Goal: Information Seeking & Learning: Learn about a topic

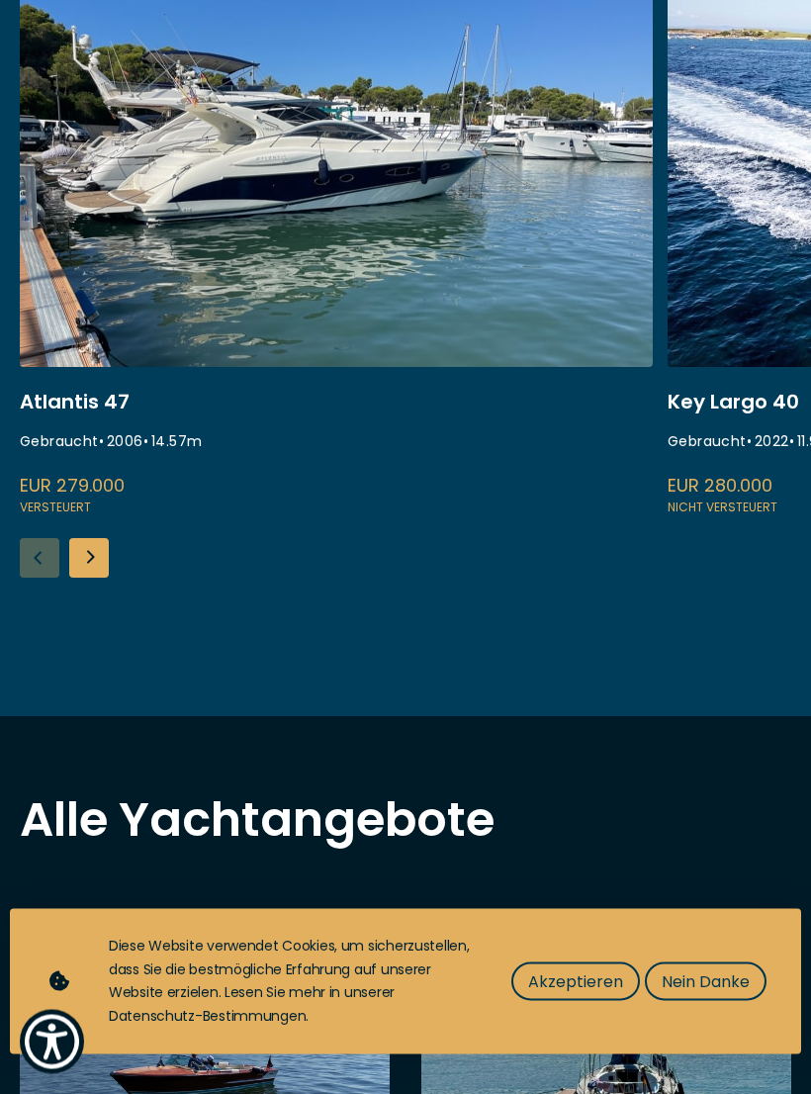
scroll to position [636, 0]
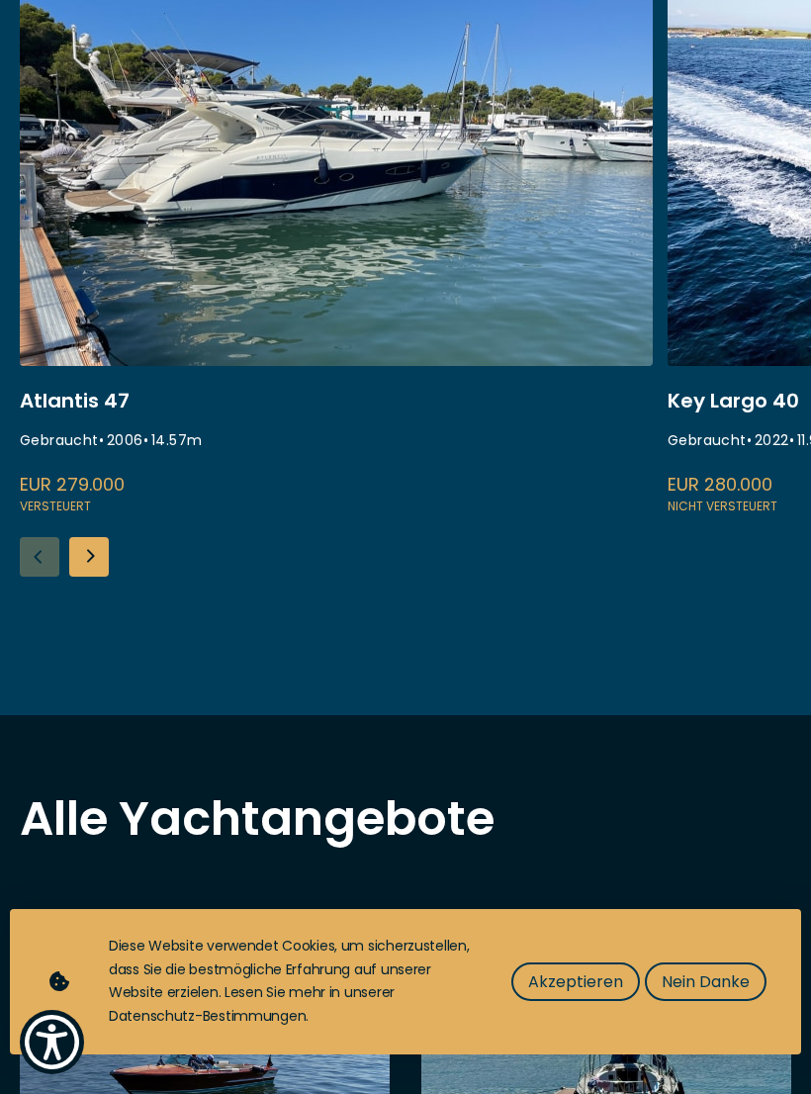
click at [618, 994] on span "Akzeptieren" at bounding box center [575, 982] width 95 height 25
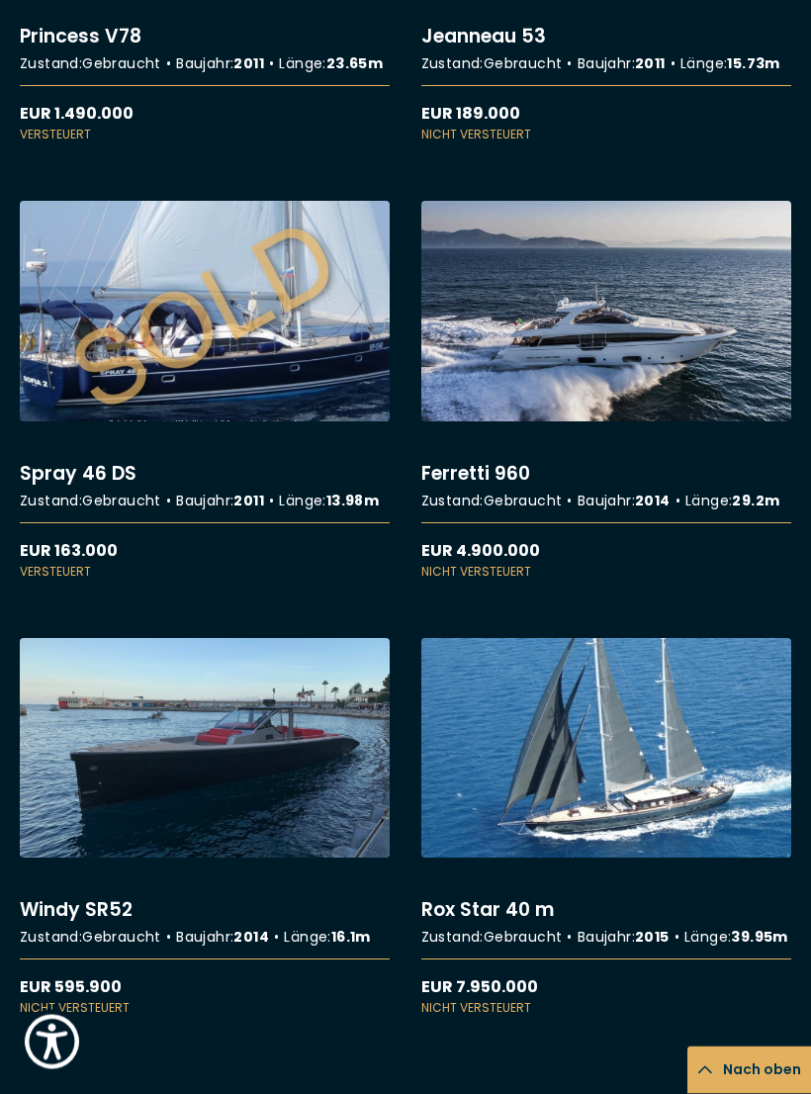
scroll to position [5811, 0]
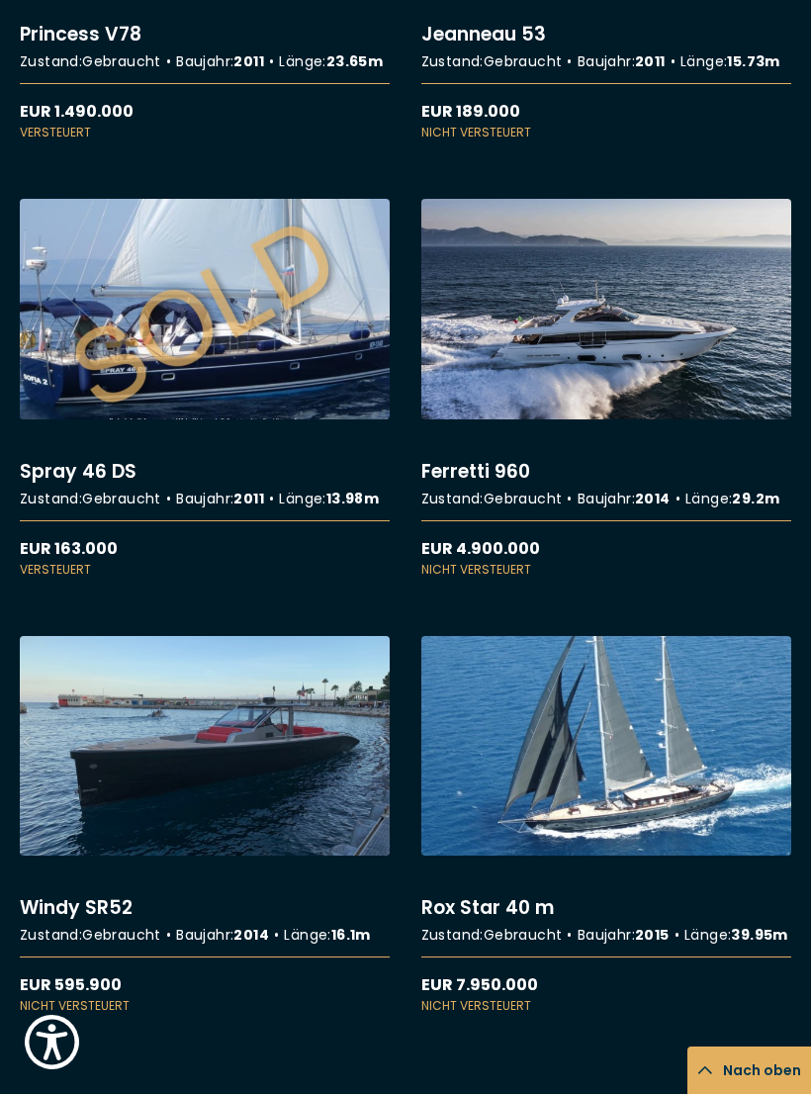
click at [662, 578] on link "More details about Ferretti 960" at bounding box center [606, 388] width 370 height 379
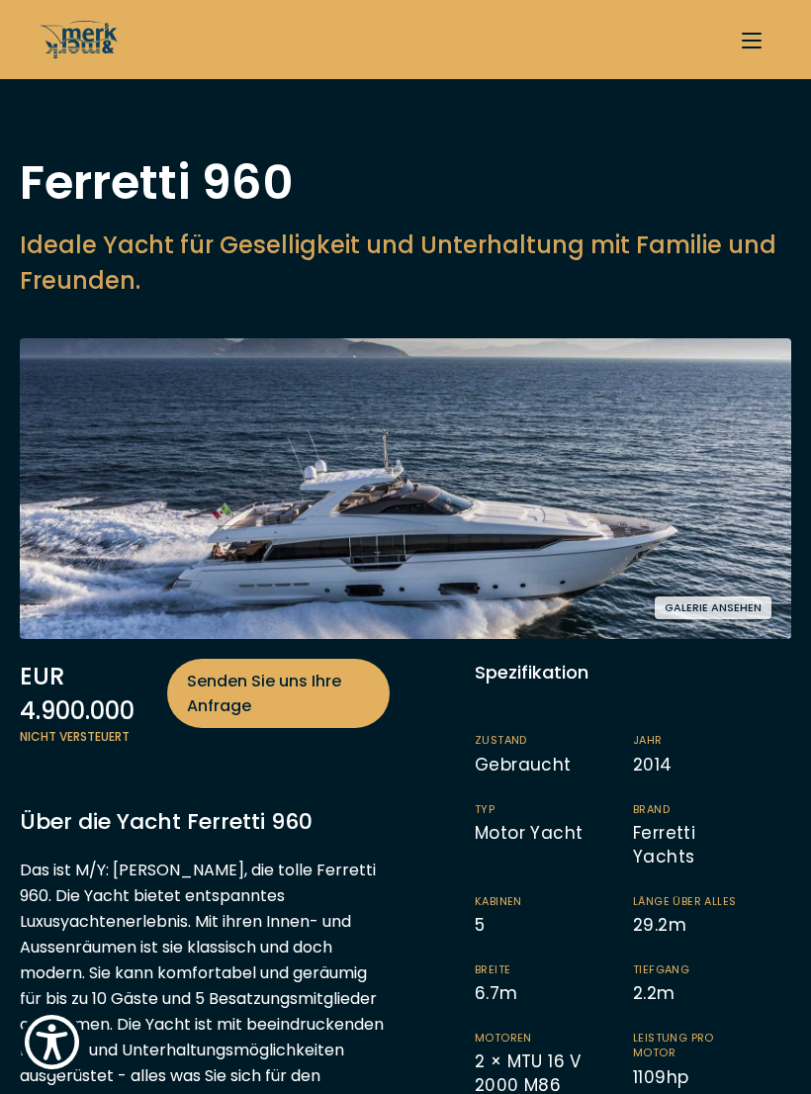
click at [744, 614] on button "Galerie ansehen" at bounding box center [713, 608] width 117 height 23
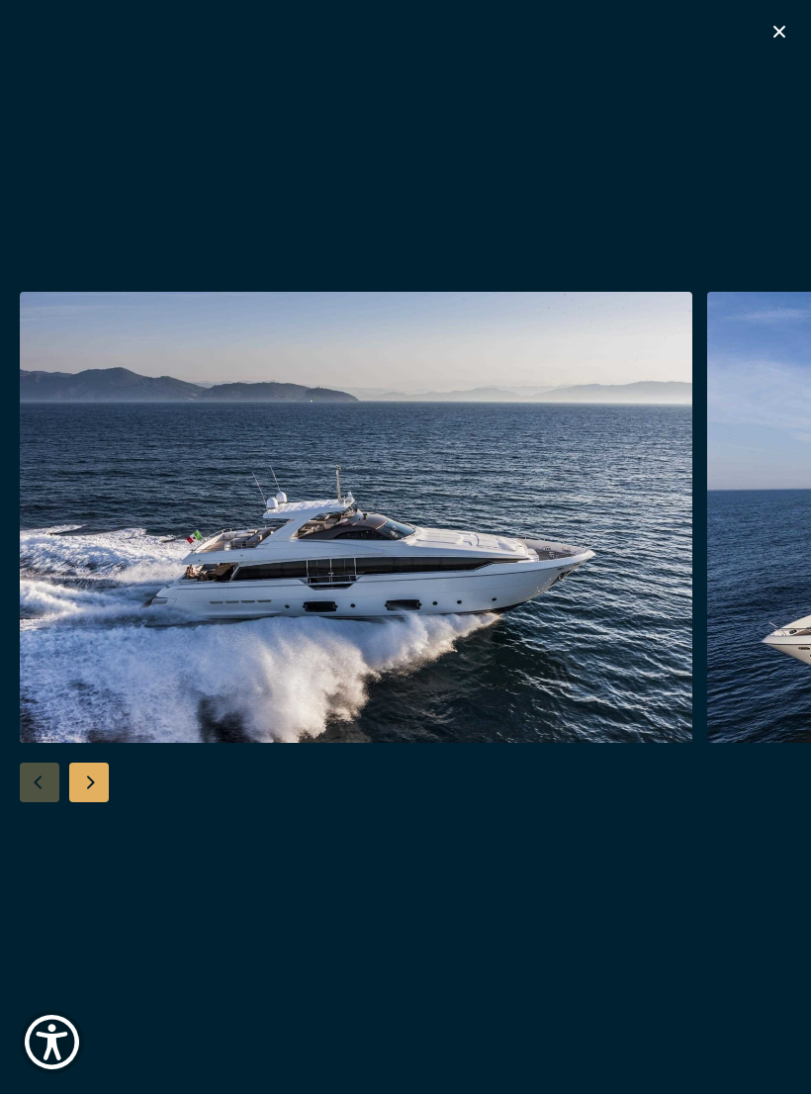
click at [94, 795] on div "Next slide" at bounding box center [89, 783] width 40 height 40
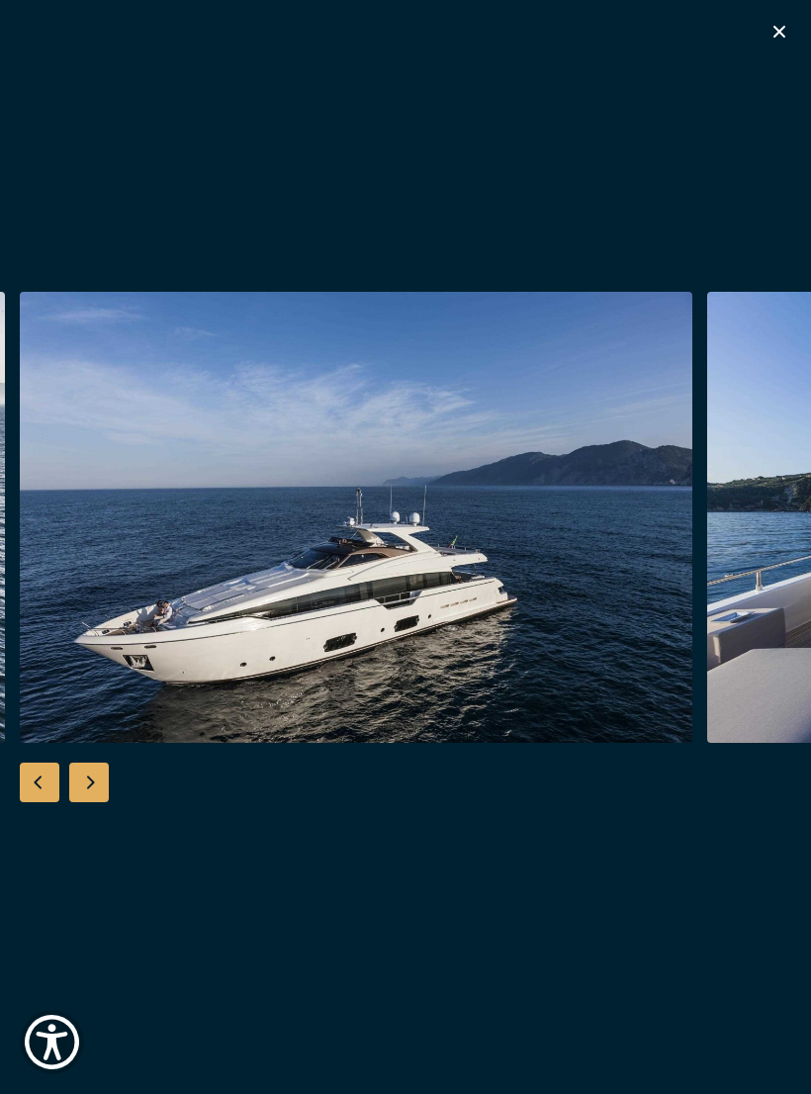
click at [103, 798] on div "Next slide" at bounding box center [89, 783] width 40 height 40
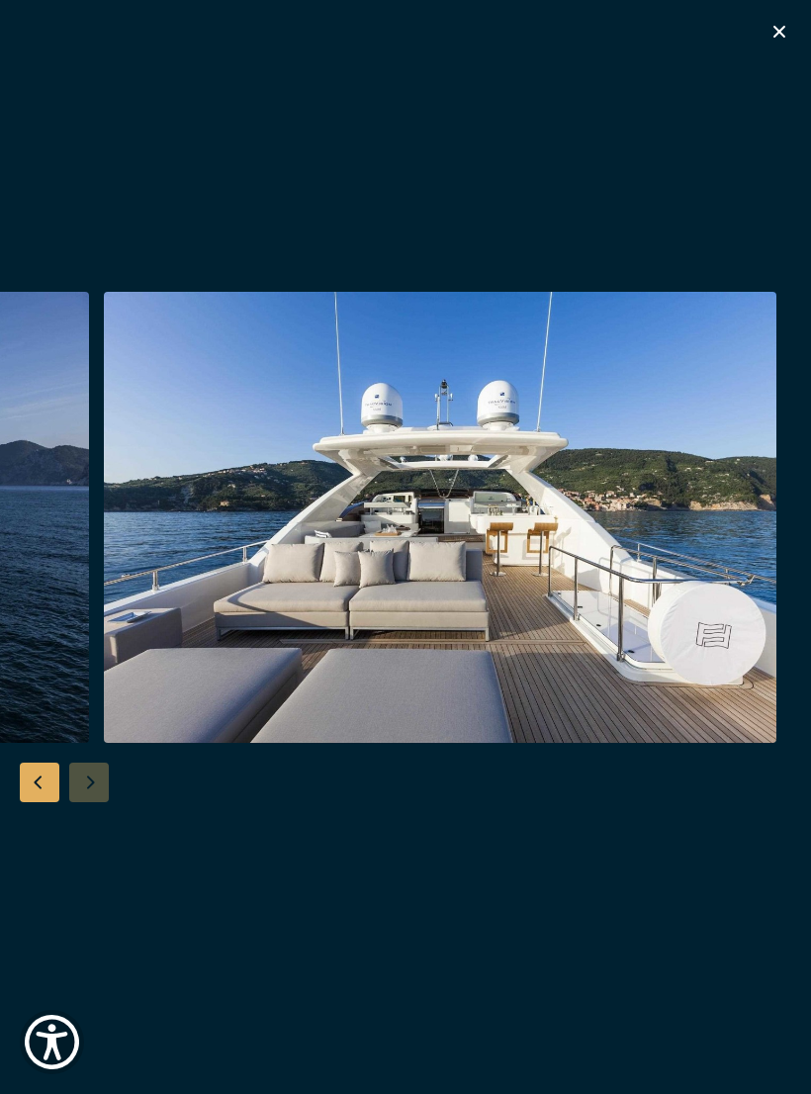
click at [105, 794] on div at bounding box center [405, 547] width 811 height 511
click at [100, 788] on div at bounding box center [405, 547] width 811 height 511
click at [785, 29] on icon "button" at bounding box center [780, 32] width 24 height 24
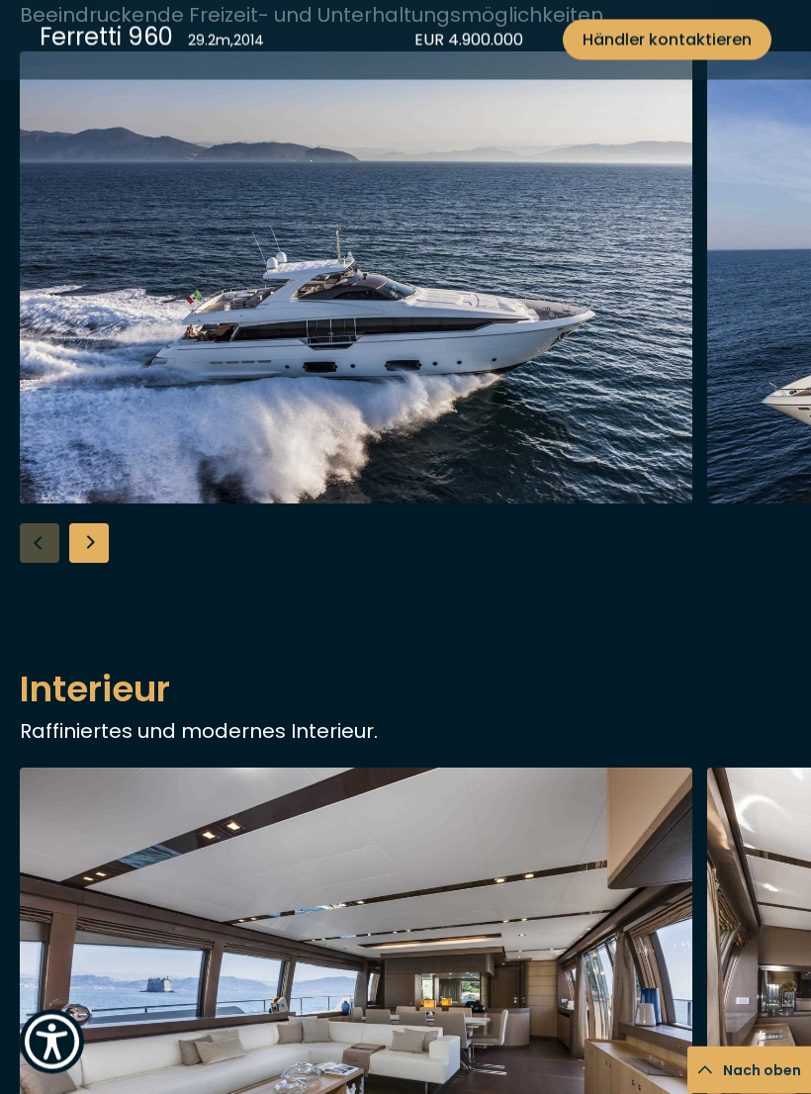
scroll to position [1450, 0]
click at [100, 563] on div "Next slide" at bounding box center [89, 543] width 40 height 40
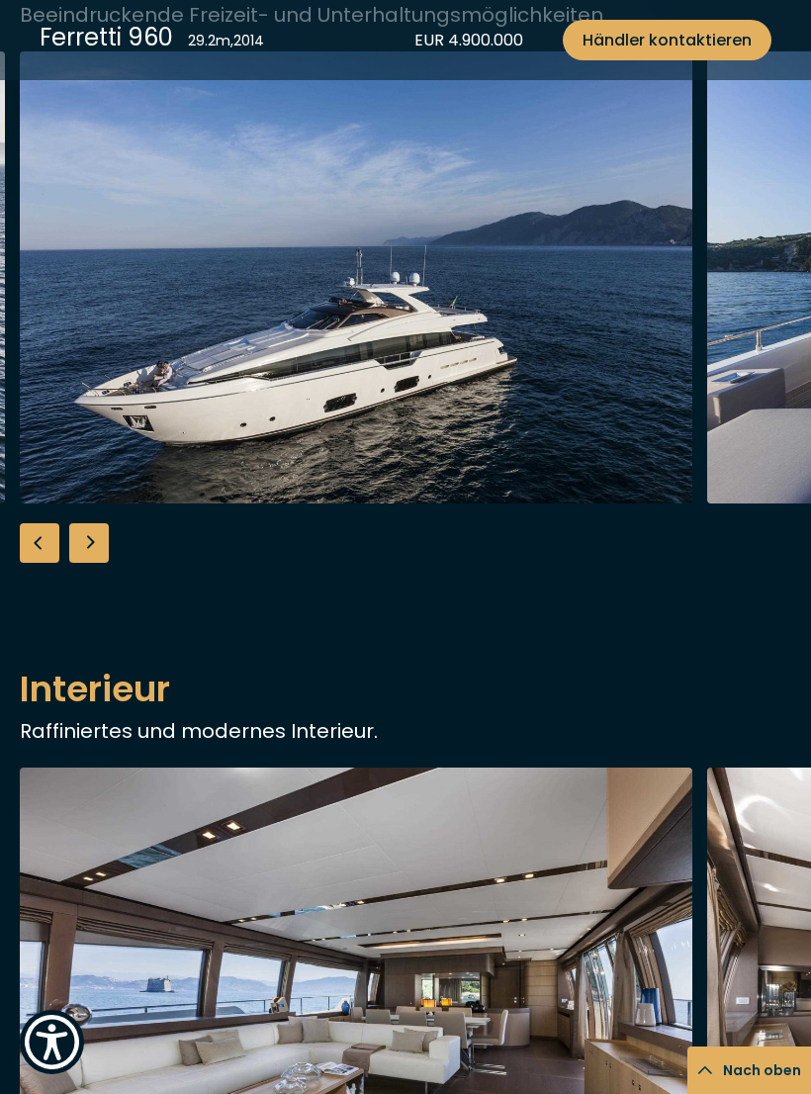
click at [105, 563] on div "Next slide" at bounding box center [89, 543] width 40 height 40
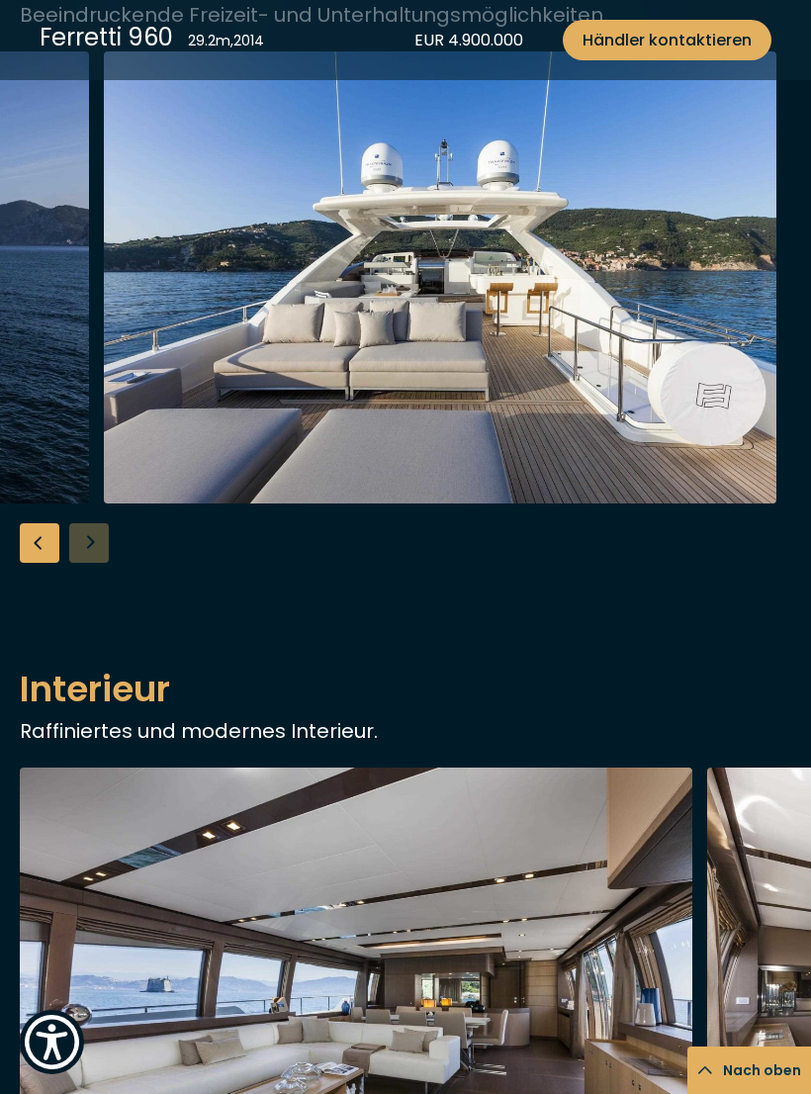
click at [101, 563] on div at bounding box center [405, 306] width 811 height 511
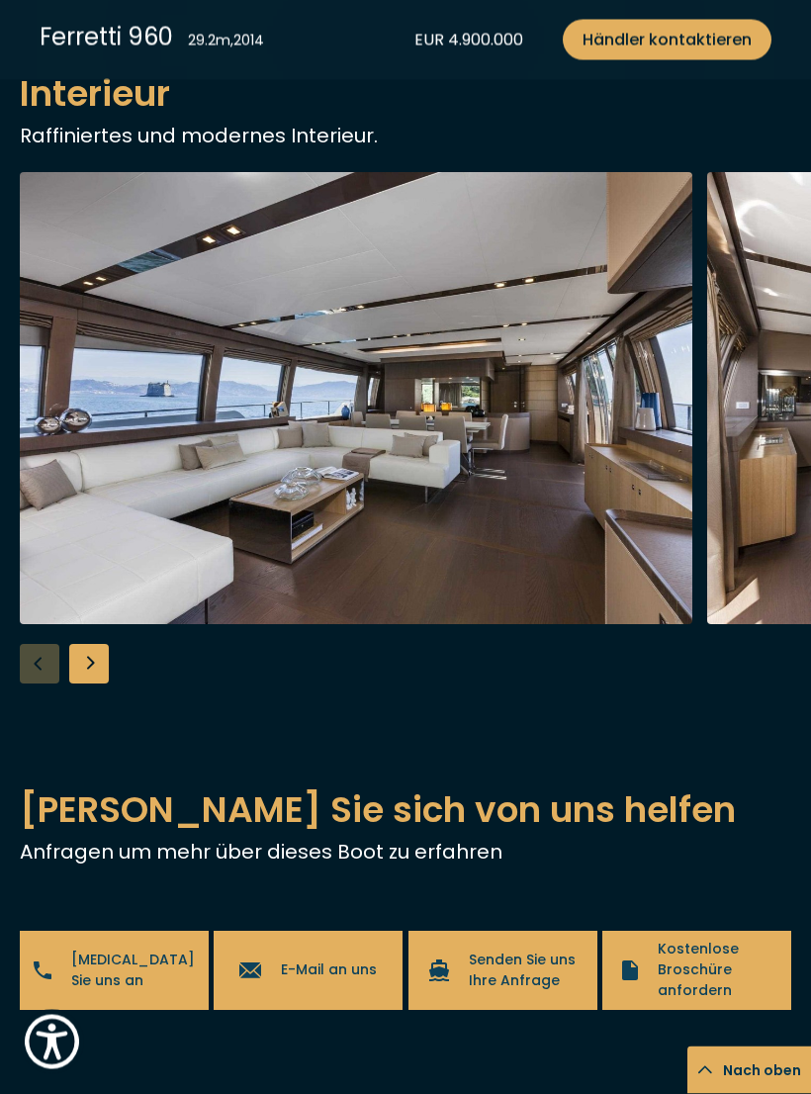
scroll to position [2097, 0]
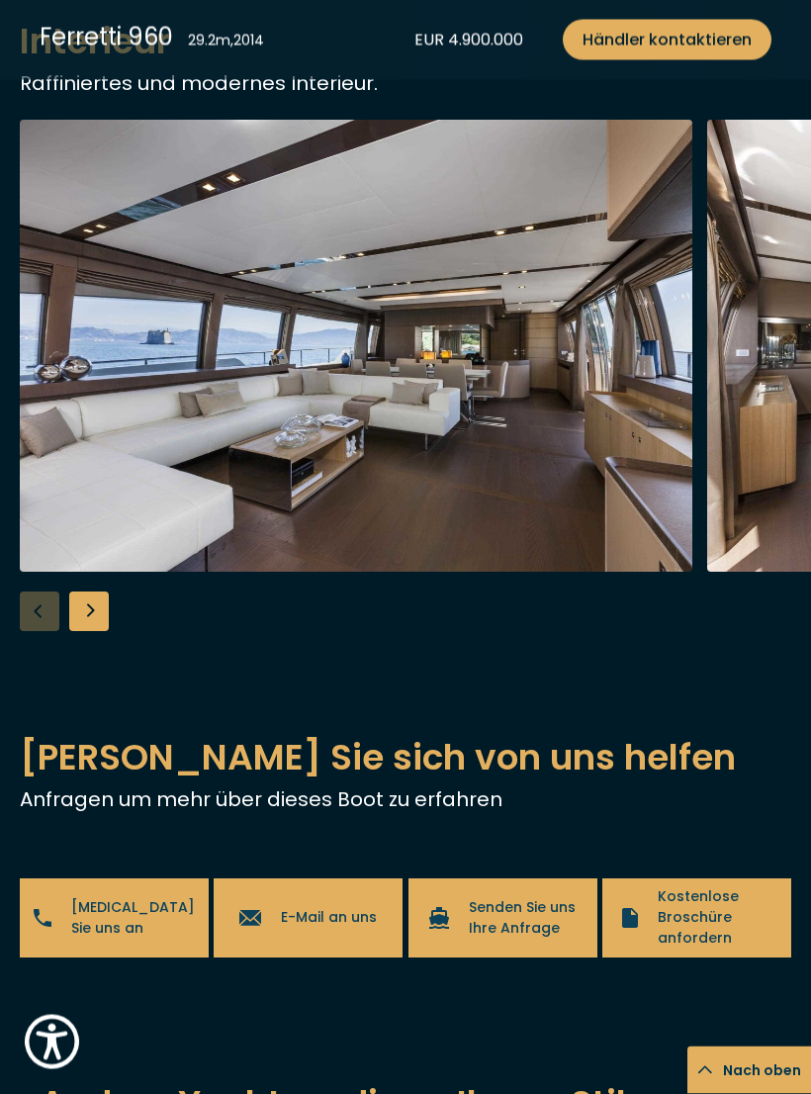
click at [100, 632] on div "Next slide" at bounding box center [89, 613] width 40 height 40
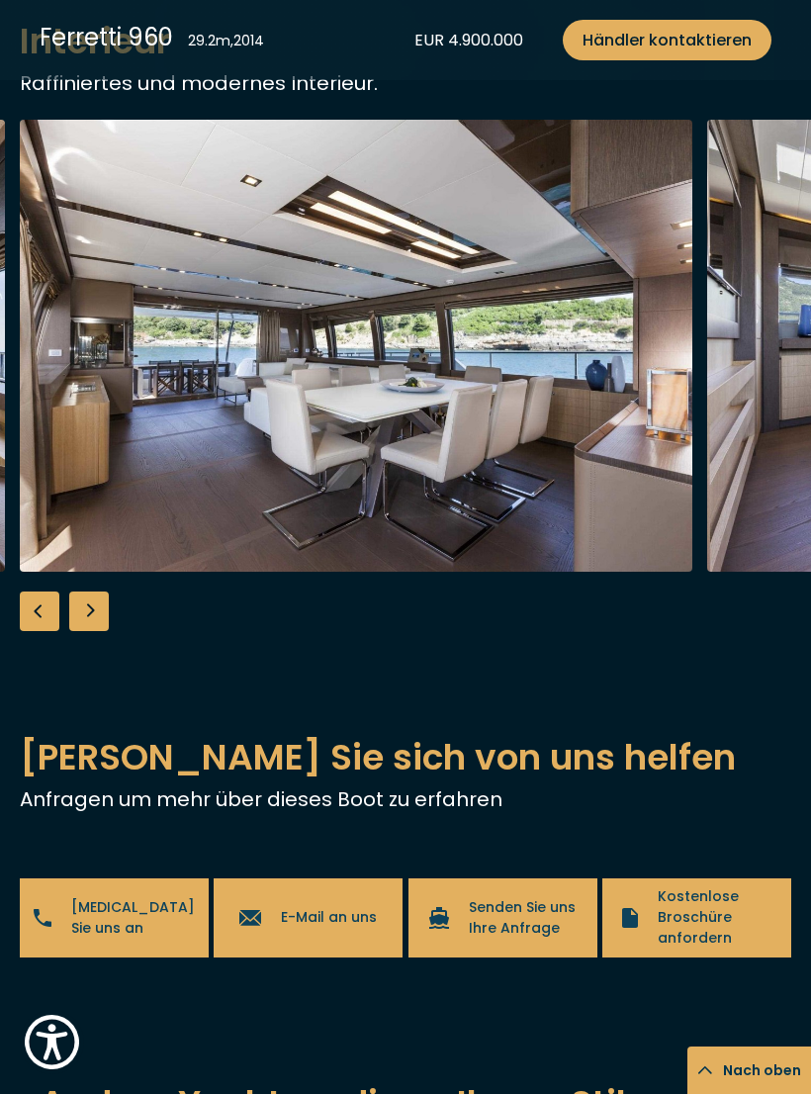
click at [97, 631] on div "Next slide" at bounding box center [89, 612] width 40 height 40
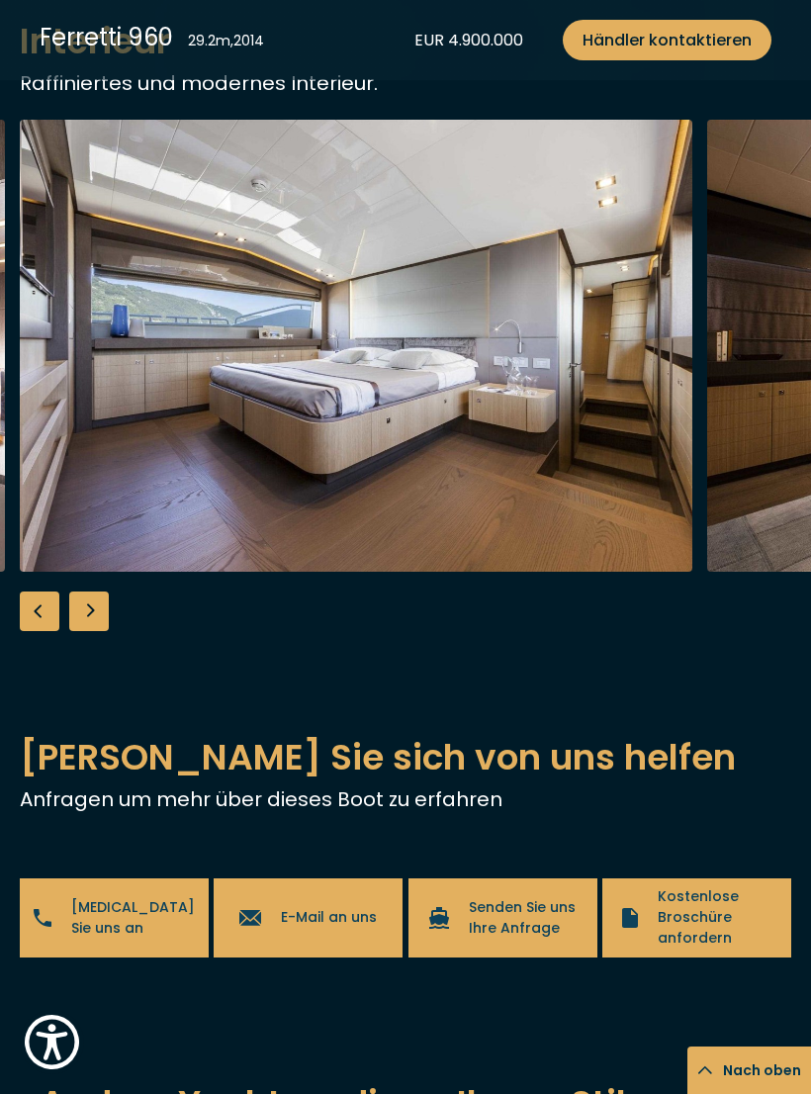
click at [104, 631] on div "Next slide" at bounding box center [89, 612] width 40 height 40
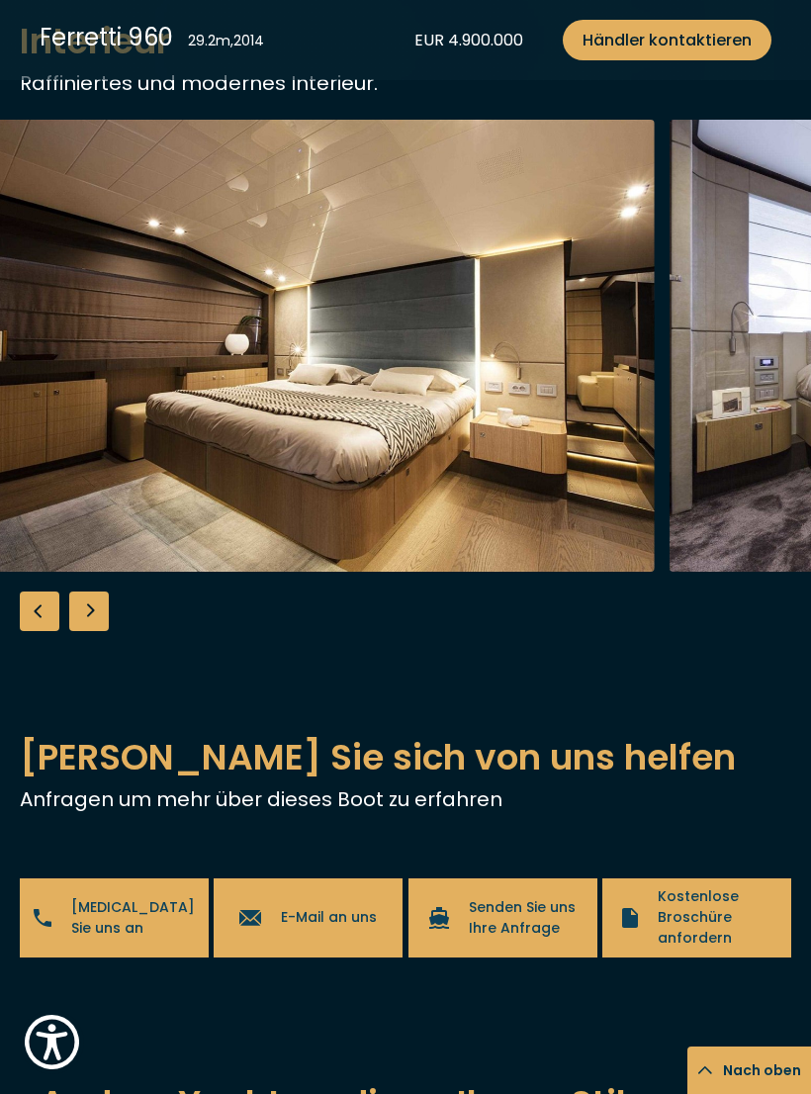
click at [99, 631] on div "Next slide" at bounding box center [89, 612] width 40 height 40
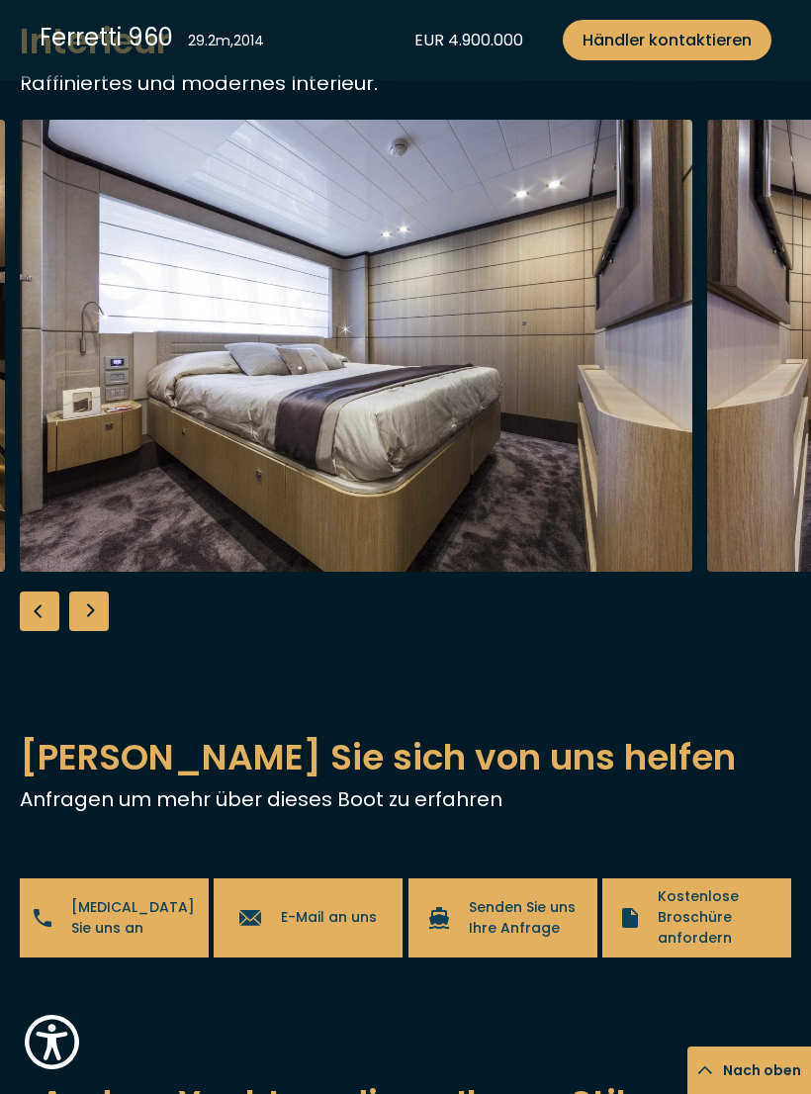
click at [97, 630] on div "Next slide" at bounding box center [89, 612] width 40 height 40
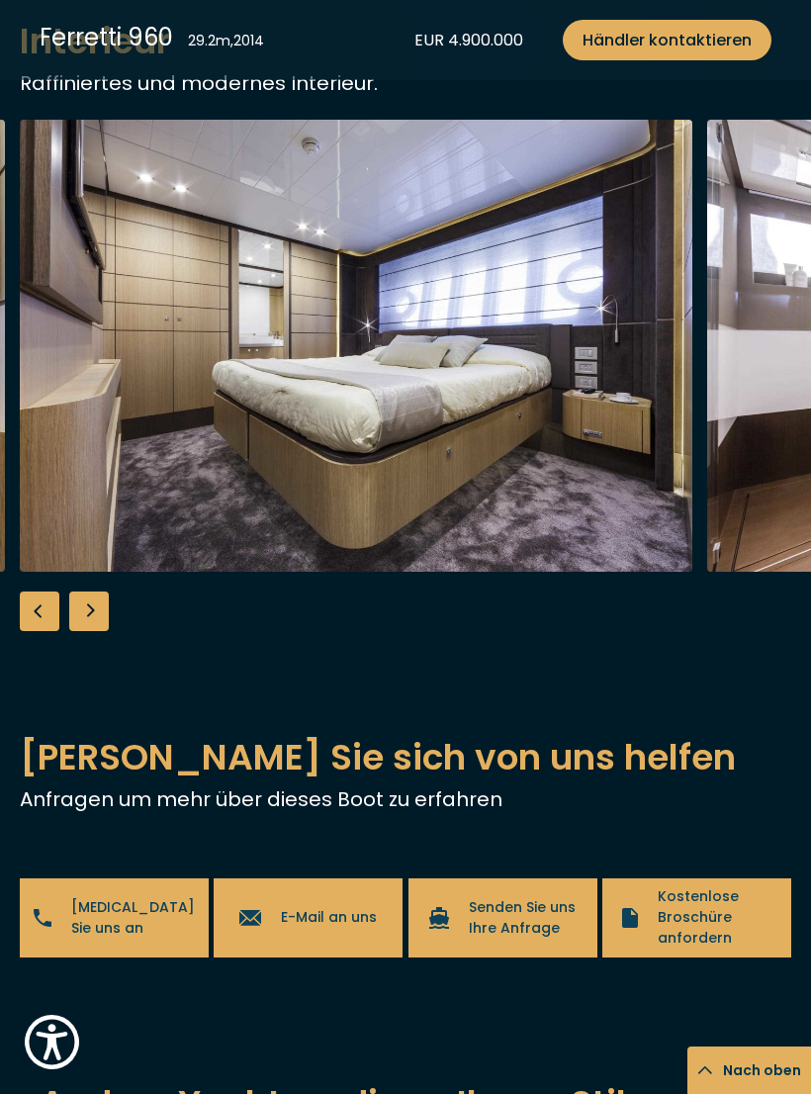
click at [102, 631] on div "Next slide" at bounding box center [89, 612] width 40 height 40
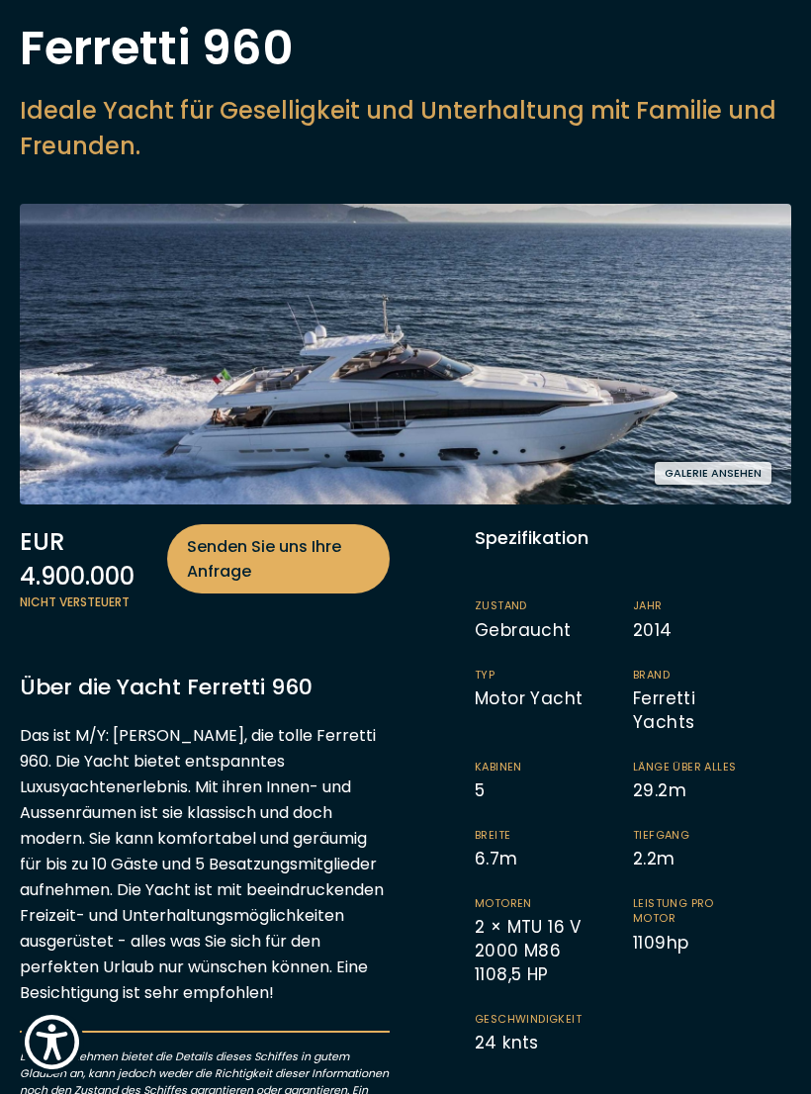
scroll to position [134, 0]
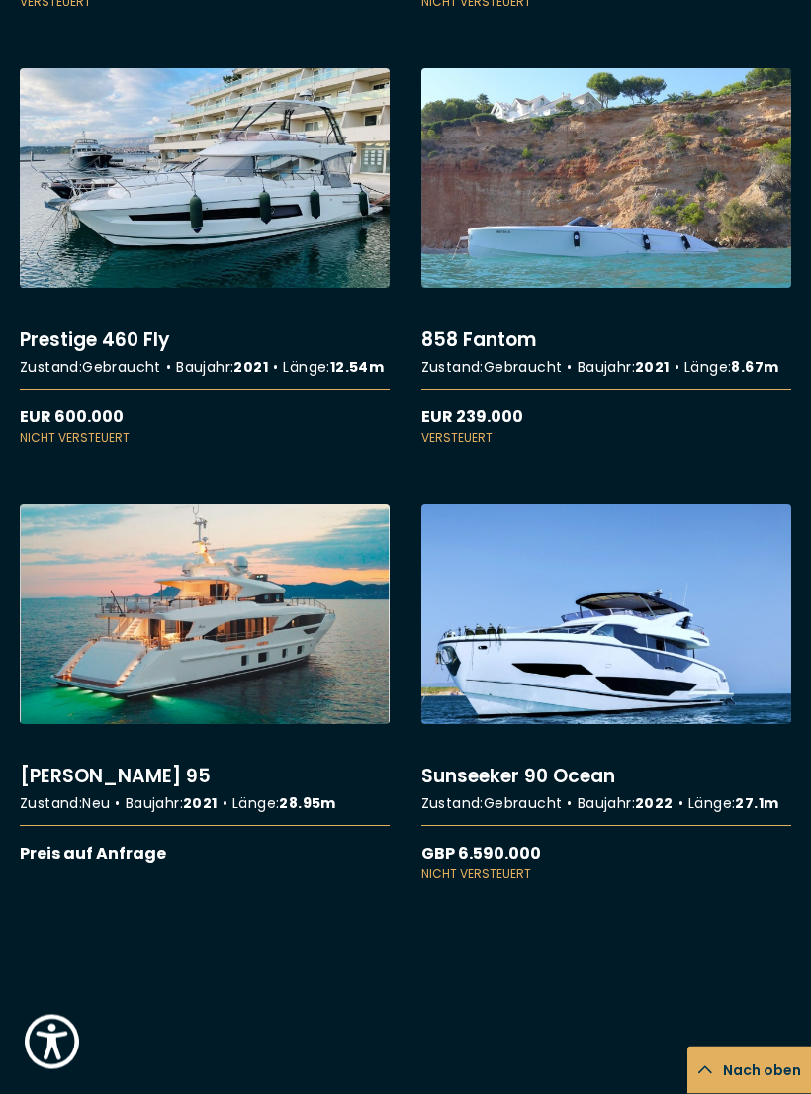
scroll to position [10496, 0]
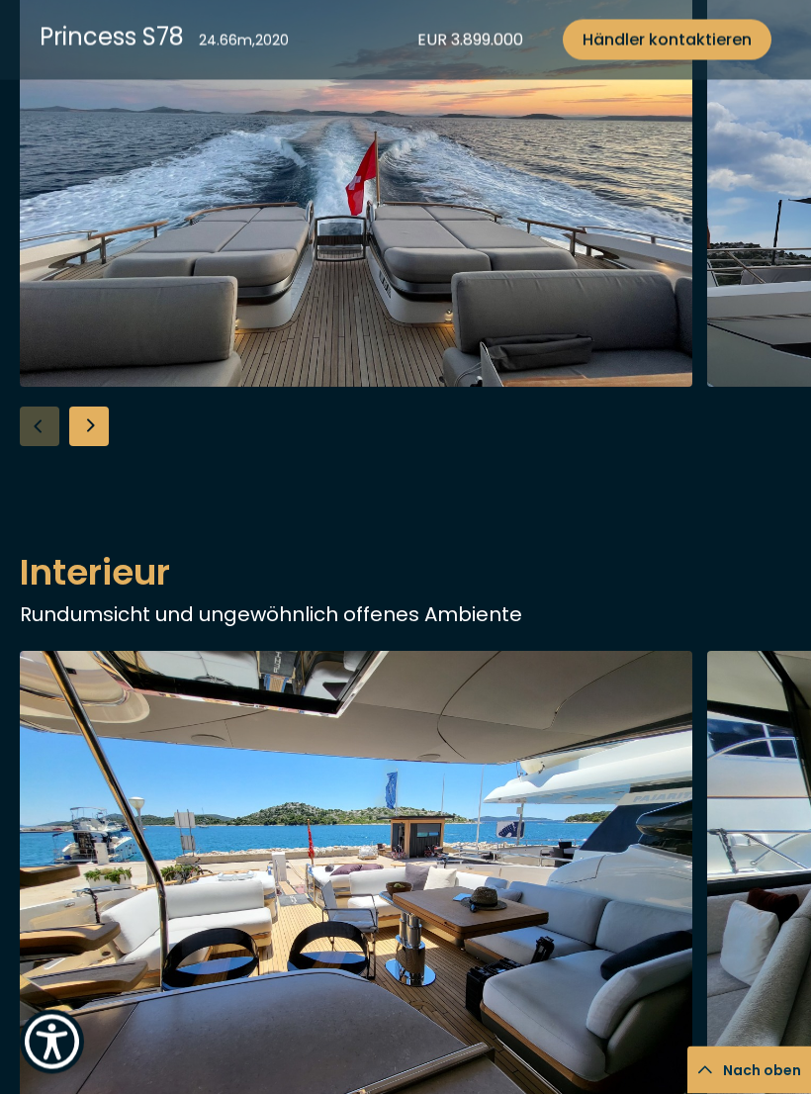
click at [105, 447] on div "Next slide" at bounding box center [89, 428] width 40 height 40
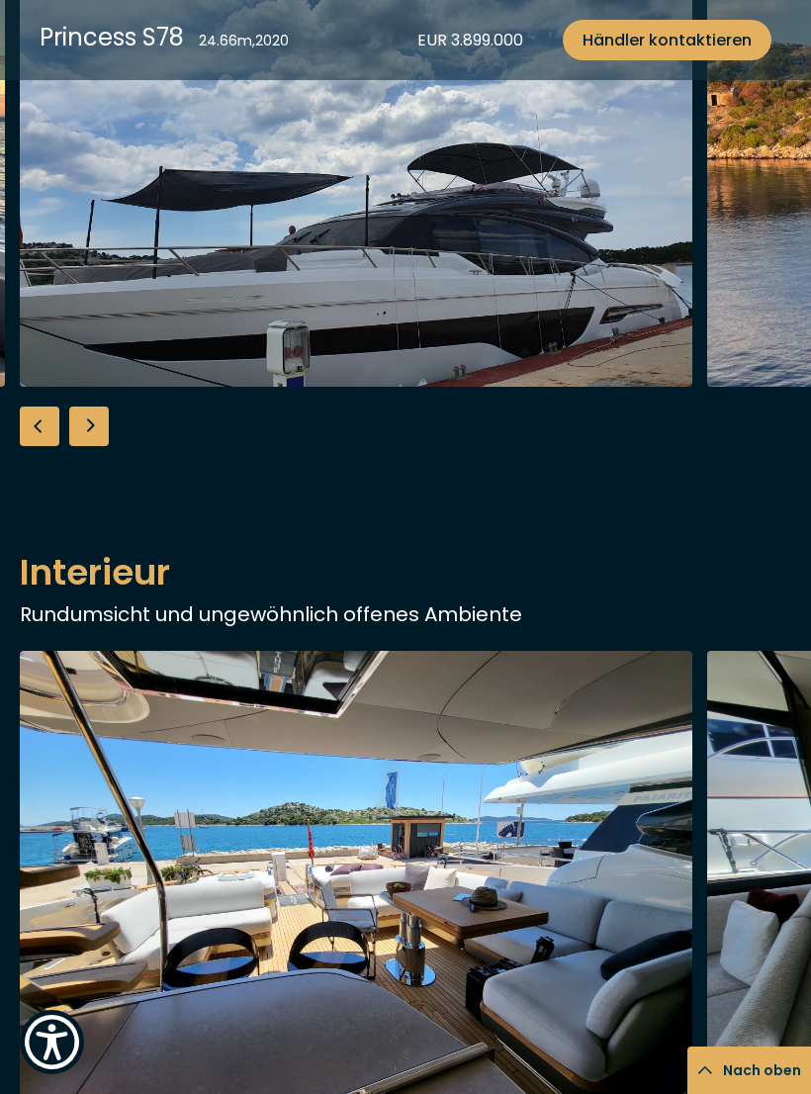
click at [104, 446] on div "Next slide" at bounding box center [89, 427] width 40 height 40
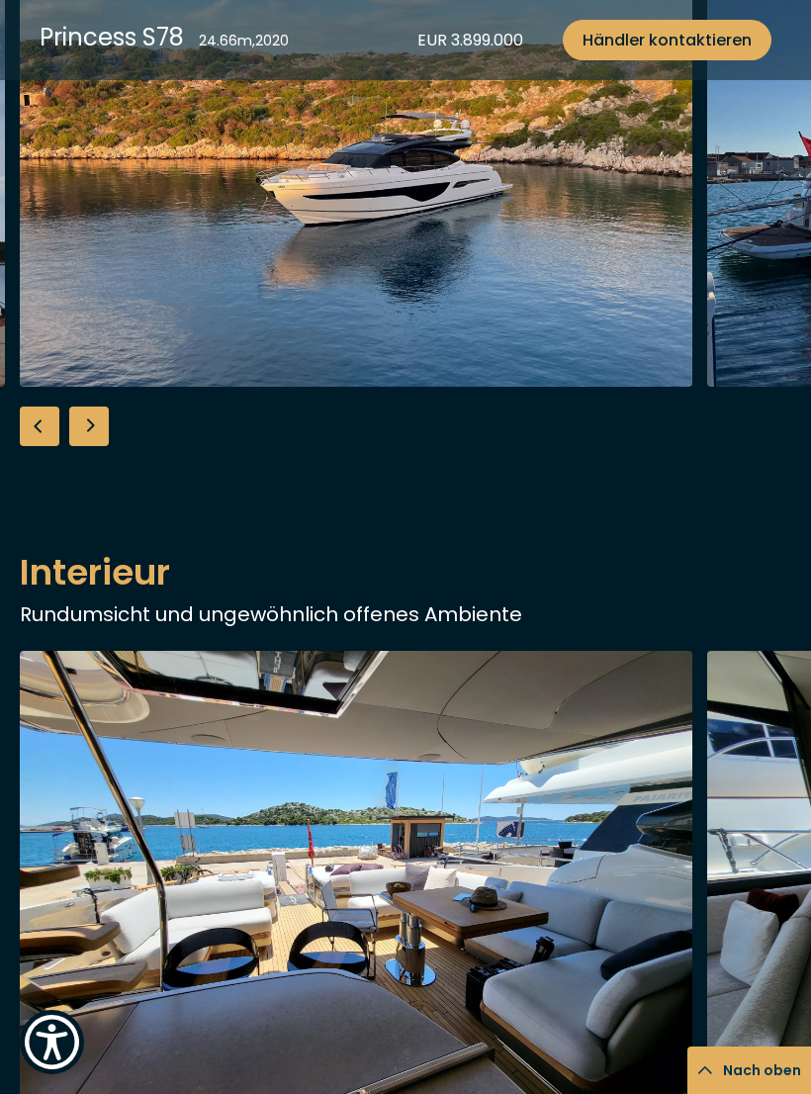
click at [102, 446] on div "Next slide" at bounding box center [89, 427] width 40 height 40
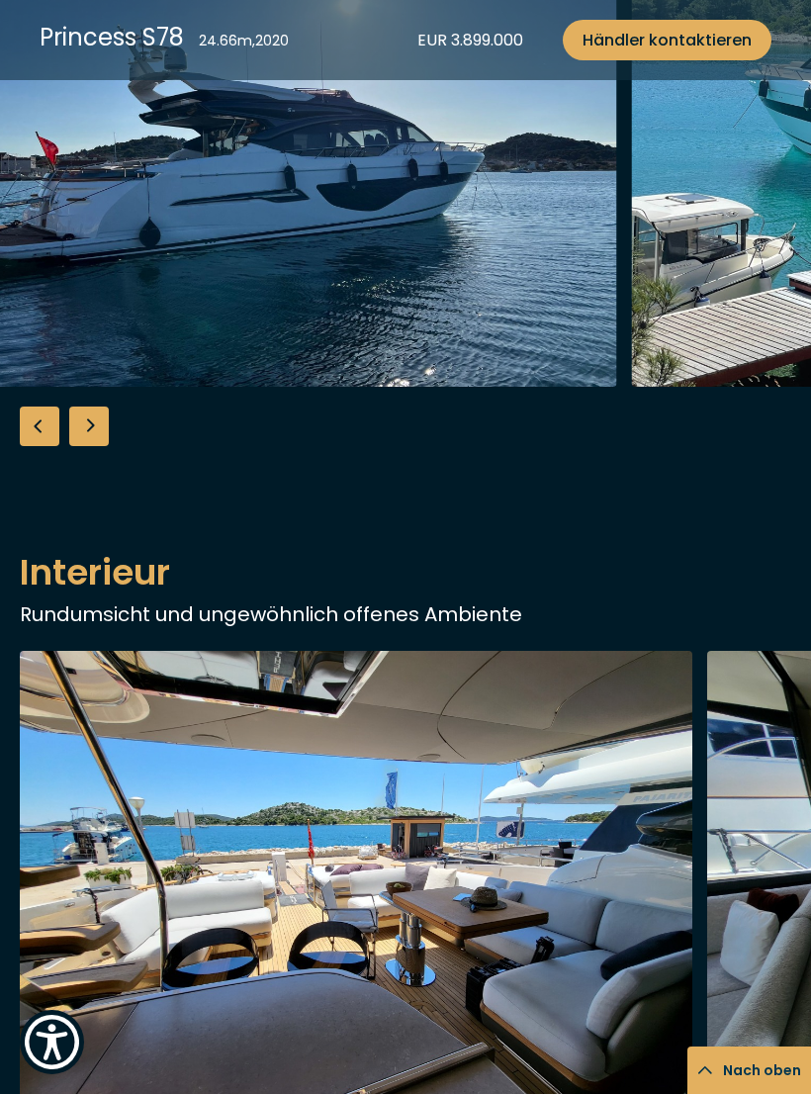
click at [102, 446] on div "Next slide" at bounding box center [89, 427] width 40 height 40
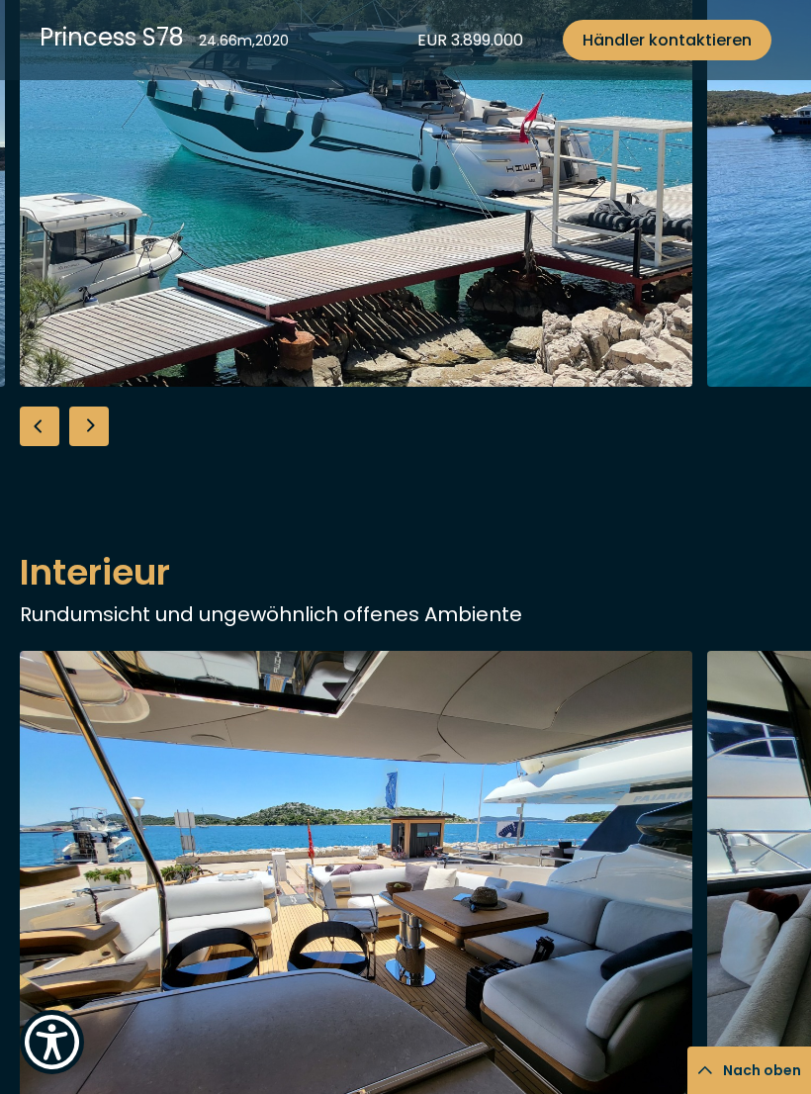
click at [100, 446] on div "Next slide" at bounding box center [89, 427] width 40 height 40
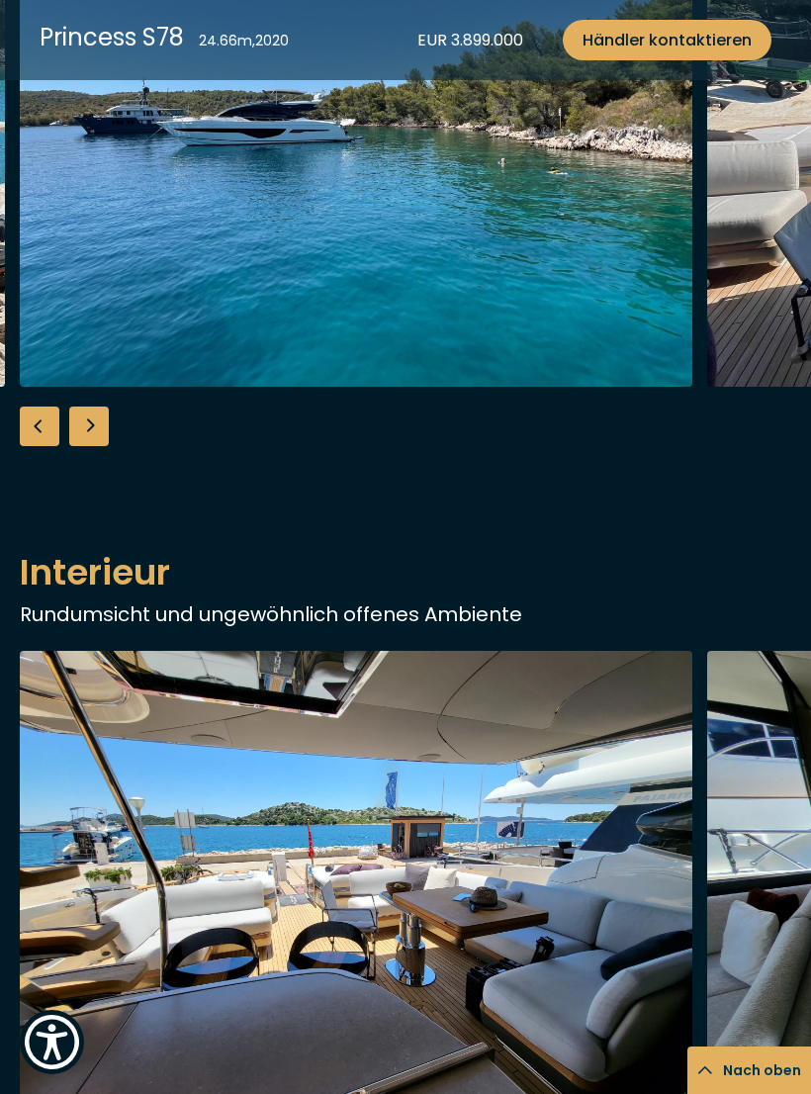
click at [102, 446] on div "Next slide" at bounding box center [89, 427] width 40 height 40
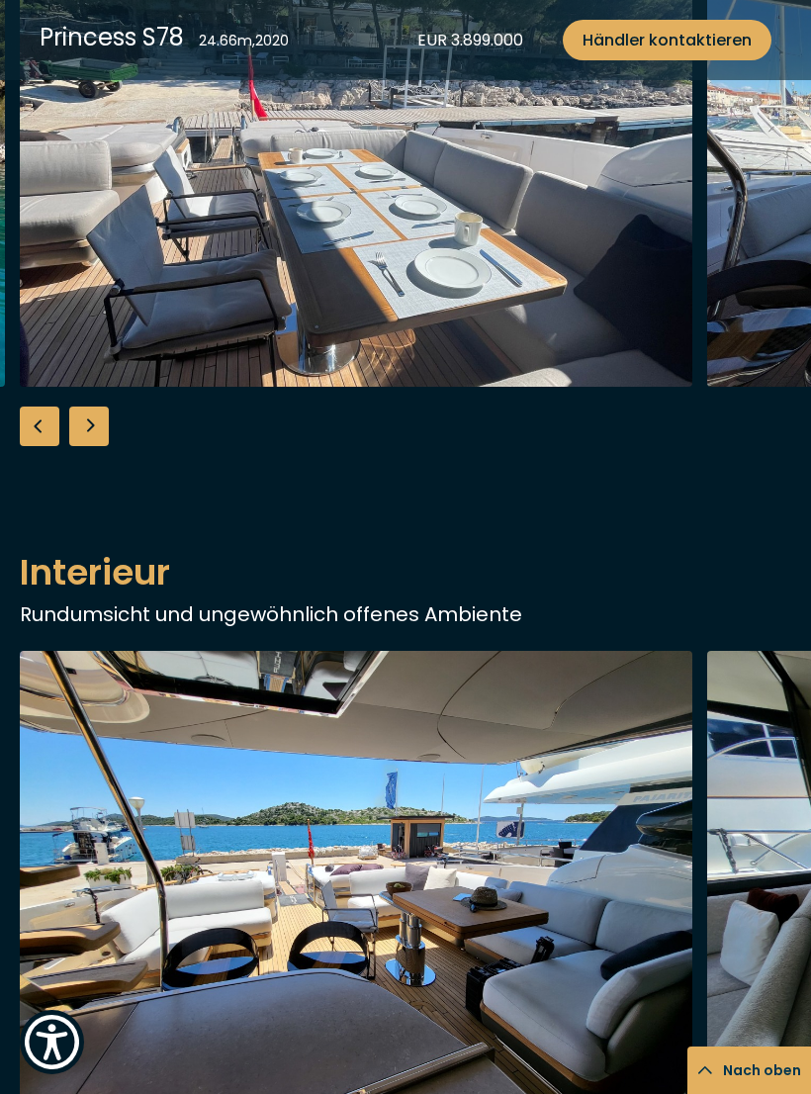
click at [92, 446] on div "Next slide" at bounding box center [89, 427] width 40 height 40
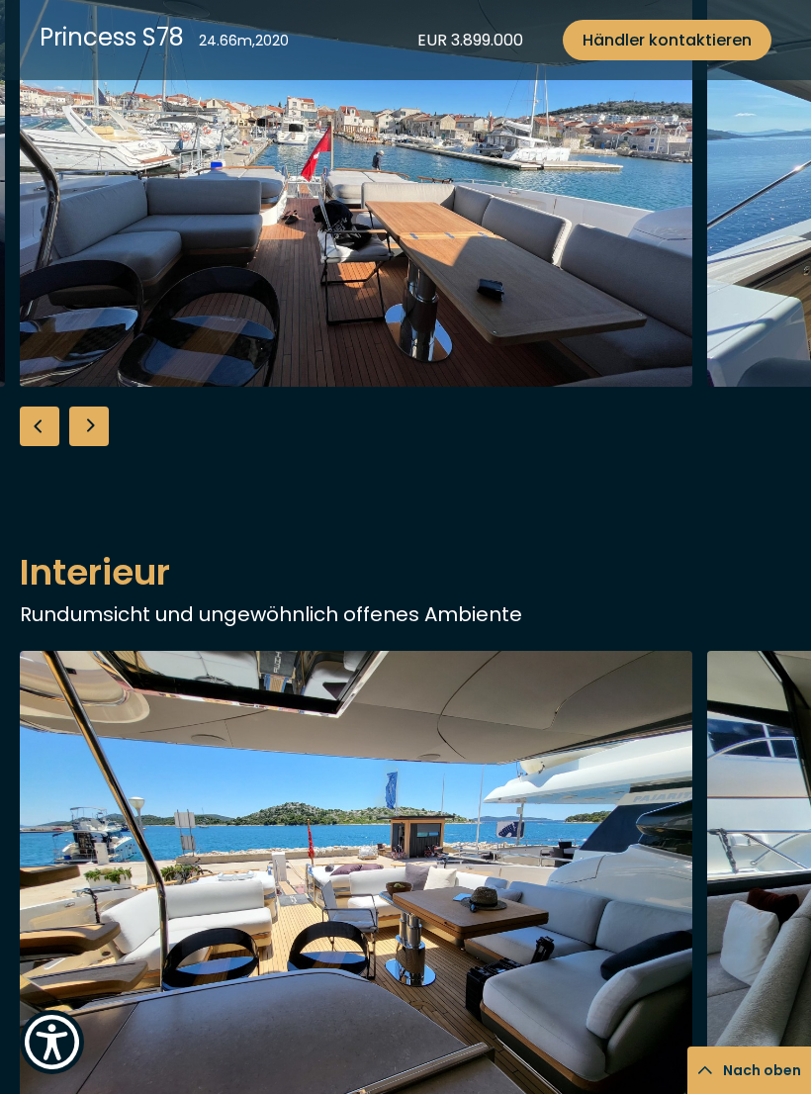
click at [105, 446] on div "Next slide" at bounding box center [89, 427] width 40 height 40
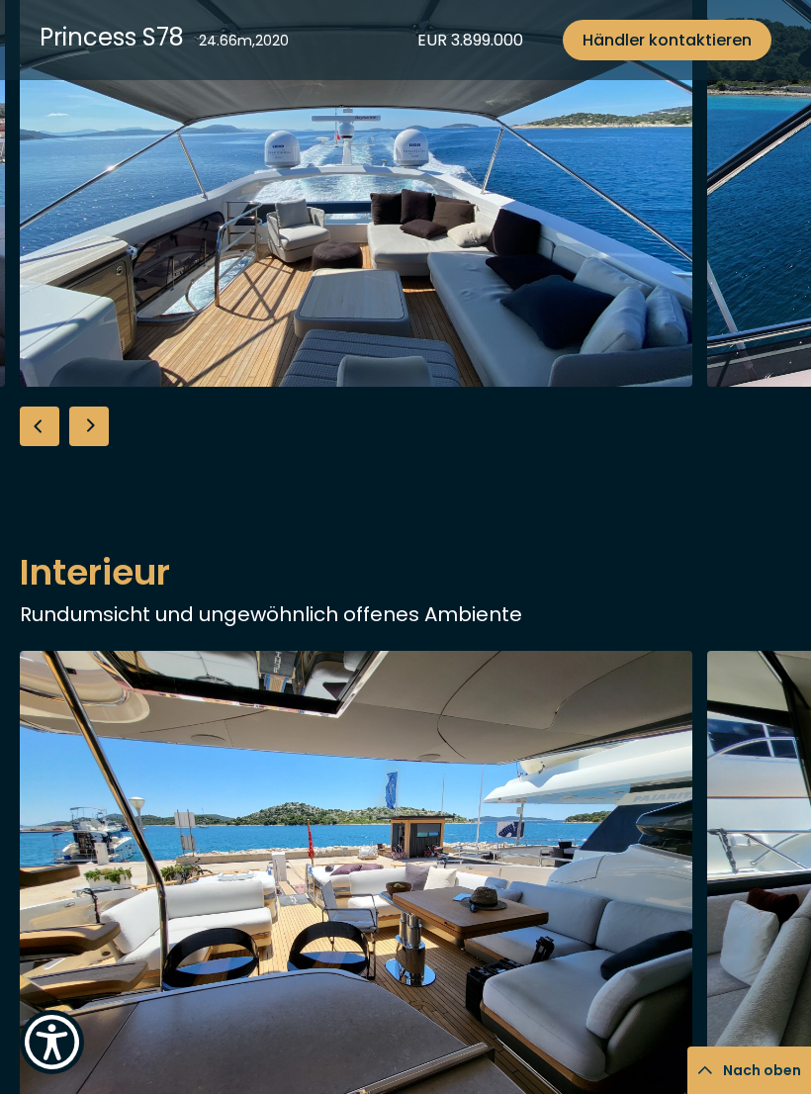
click at [104, 446] on div "Next slide" at bounding box center [89, 427] width 40 height 40
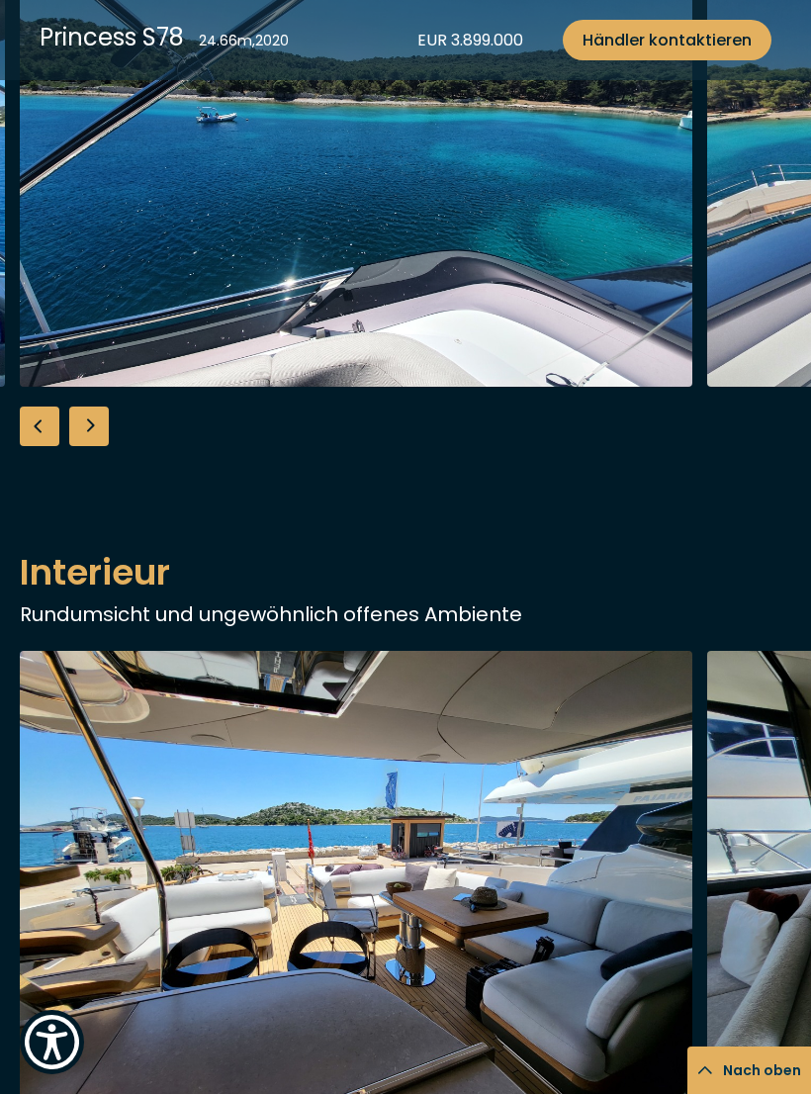
click at [102, 446] on div "Next slide" at bounding box center [89, 427] width 40 height 40
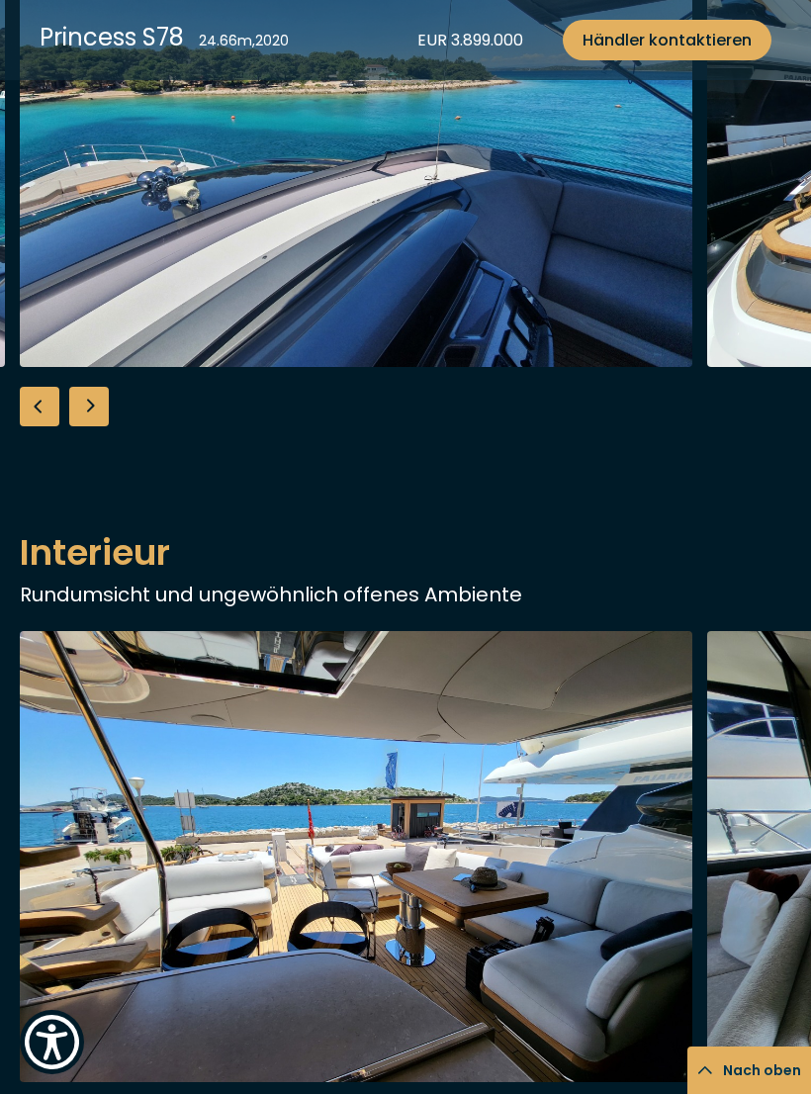
scroll to position [1289, 0]
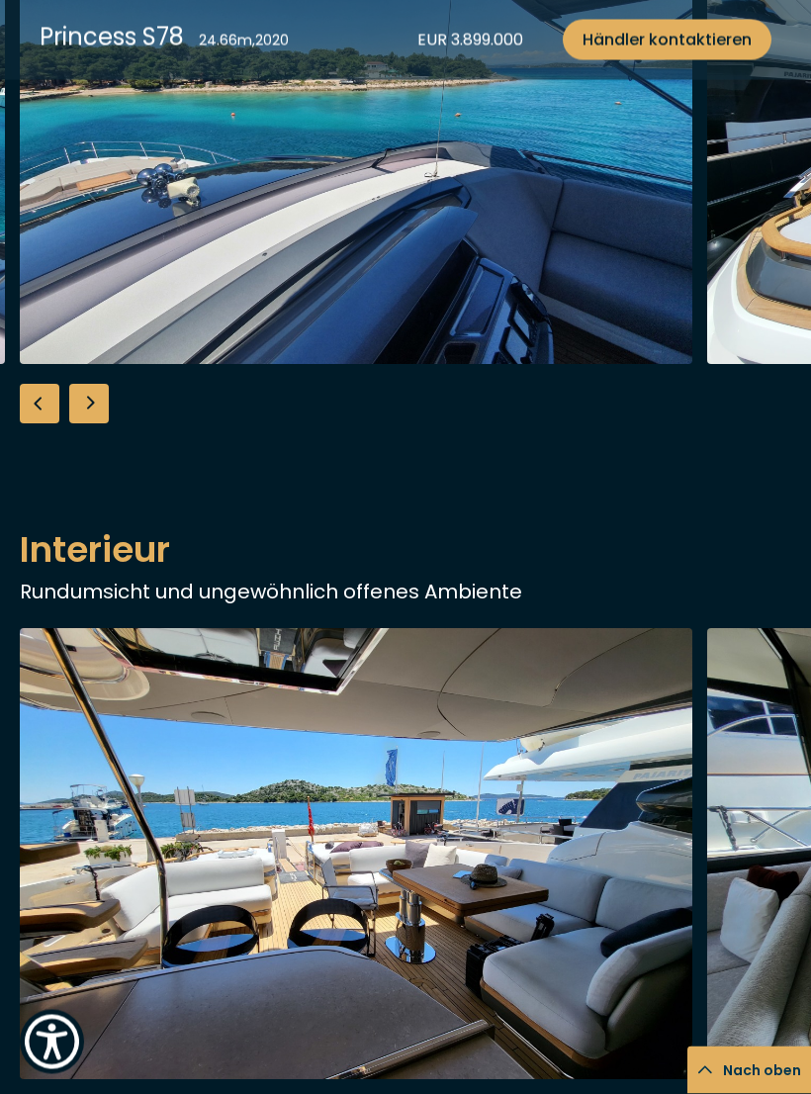
click at [107, 424] on div "Next slide" at bounding box center [89, 405] width 40 height 40
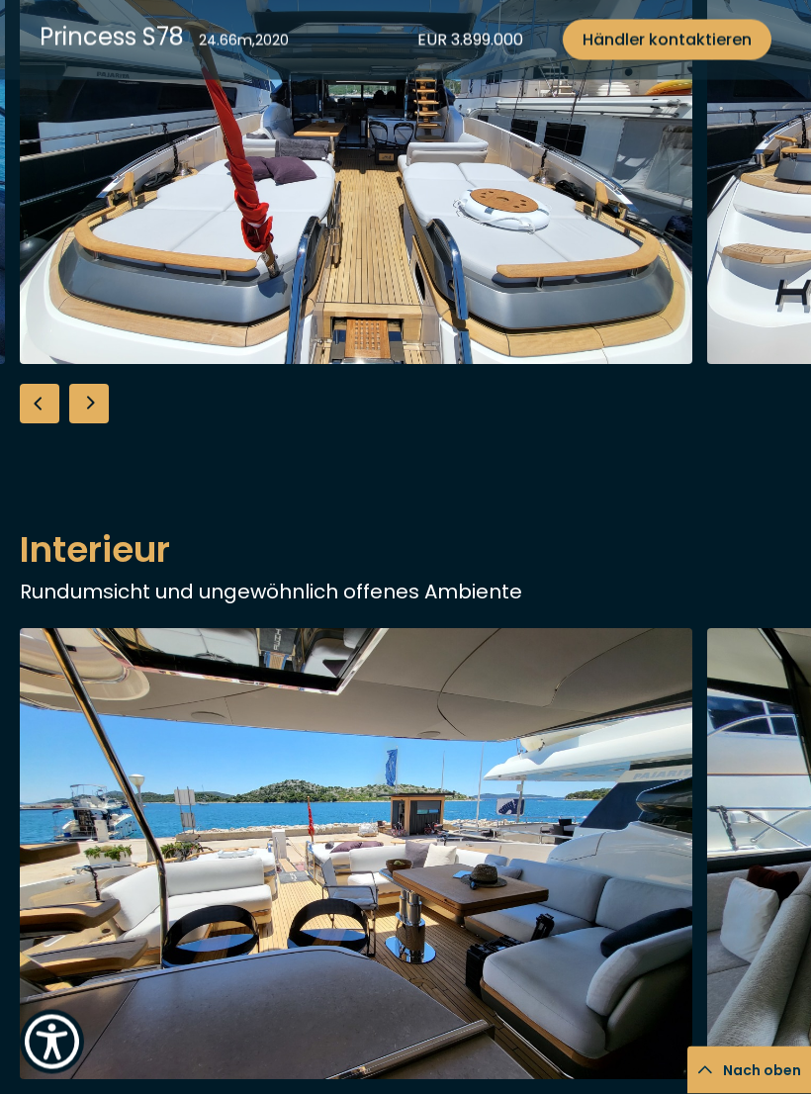
click at [106, 424] on div "Next slide" at bounding box center [89, 405] width 40 height 40
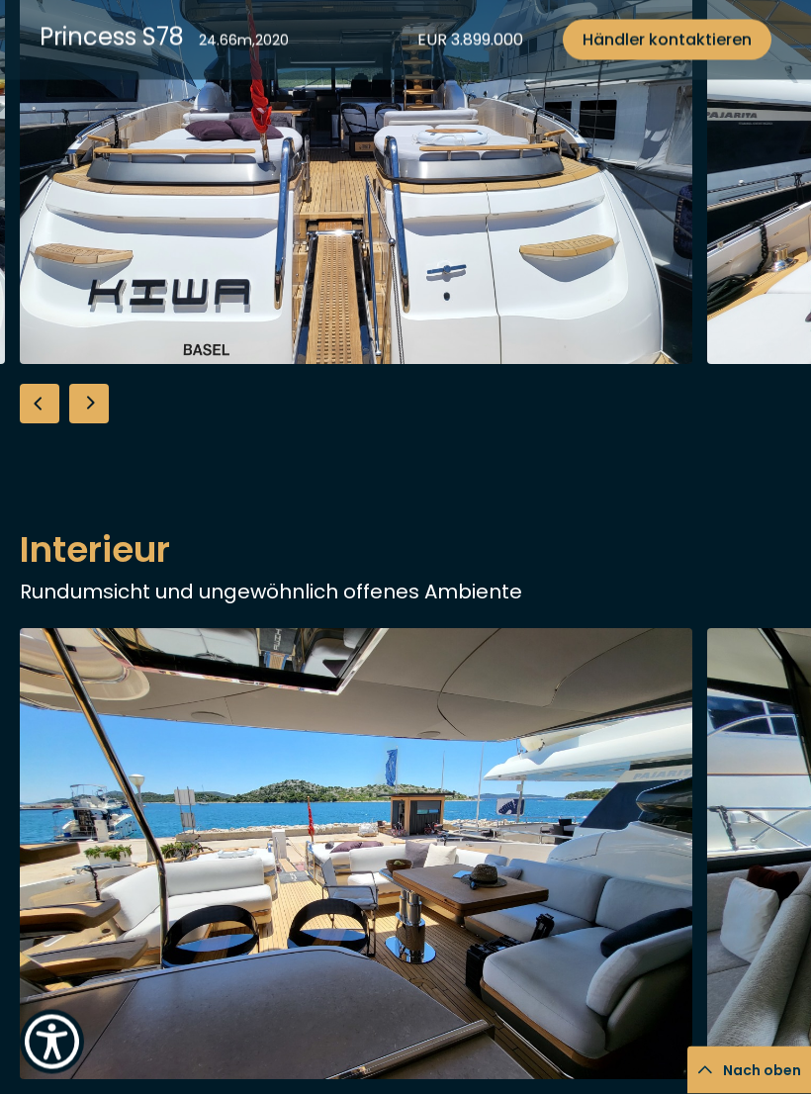
click at [107, 424] on div "Next slide" at bounding box center [89, 405] width 40 height 40
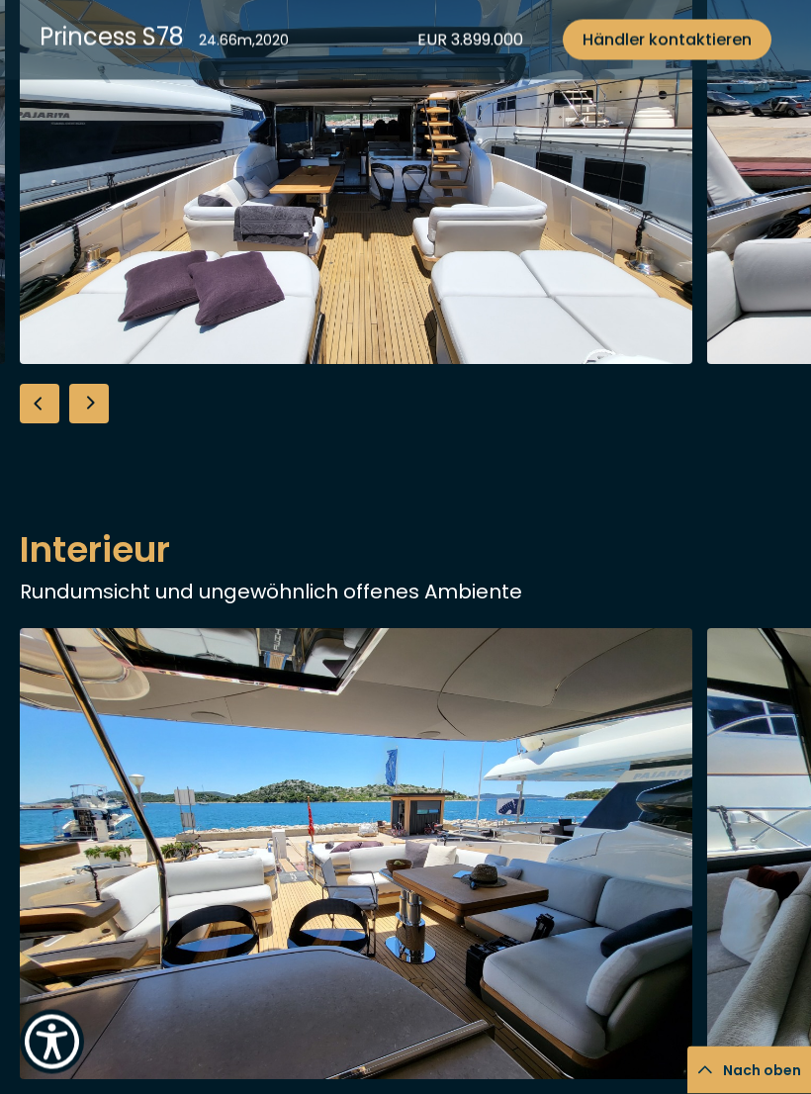
click at [105, 424] on div "Next slide" at bounding box center [89, 405] width 40 height 40
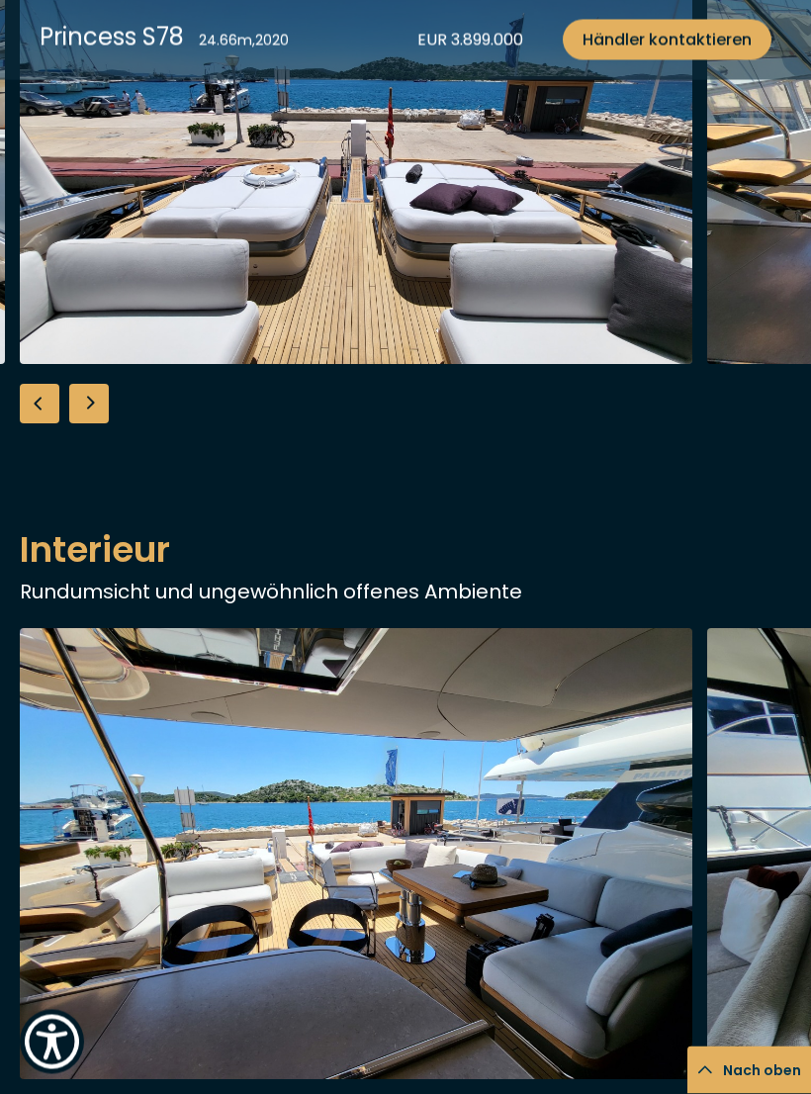
click at [104, 424] on div "Next slide" at bounding box center [89, 405] width 40 height 40
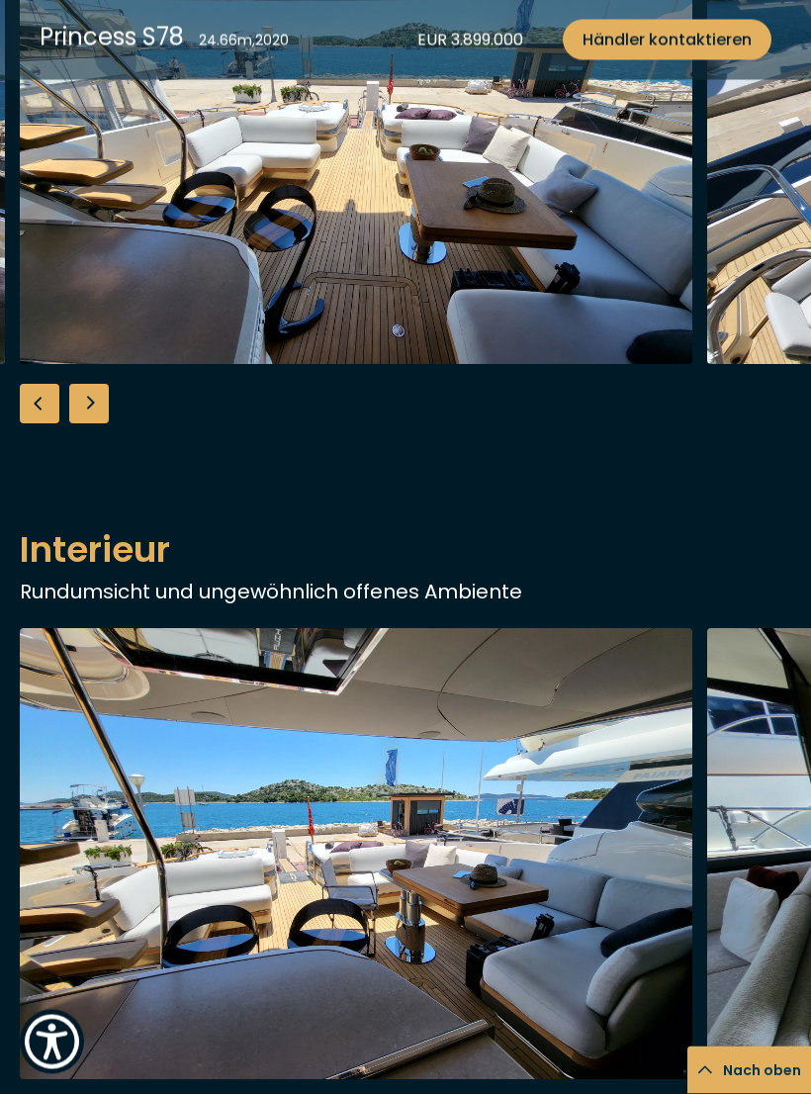
click at [104, 424] on div "Next slide" at bounding box center [89, 405] width 40 height 40
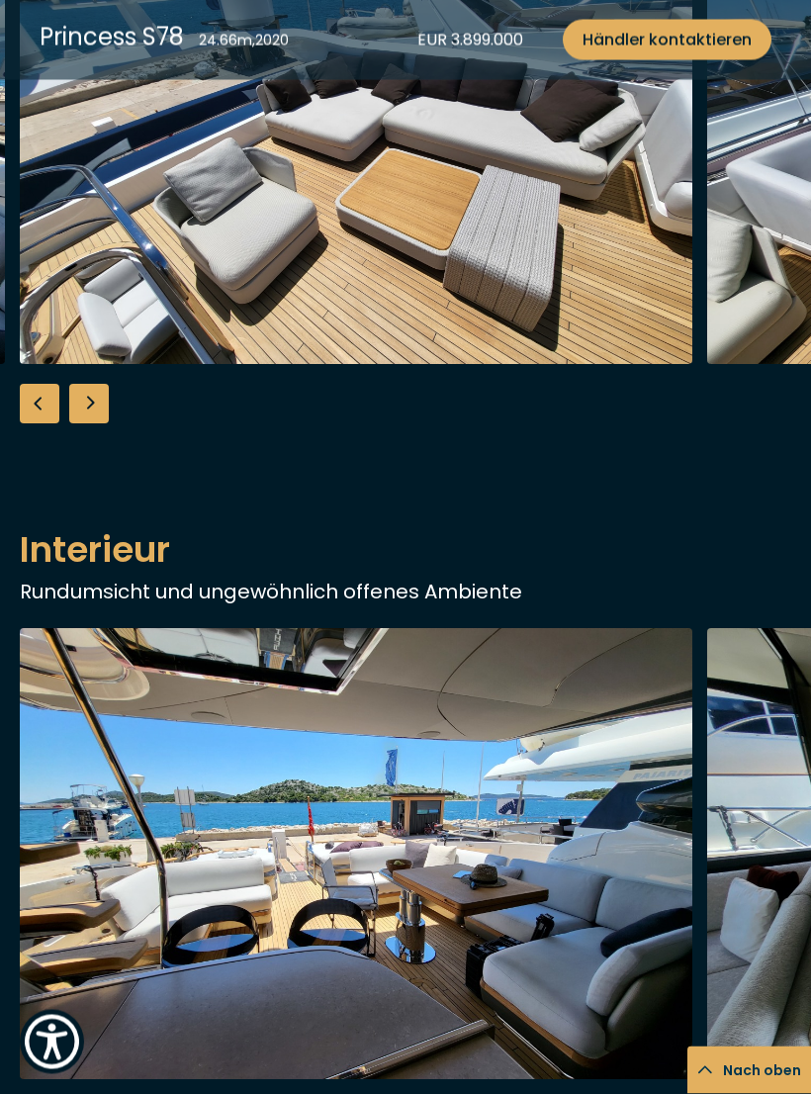
click at [106, 424] on div "Next slide" at bounding box center [89, 405] width 40 height 40
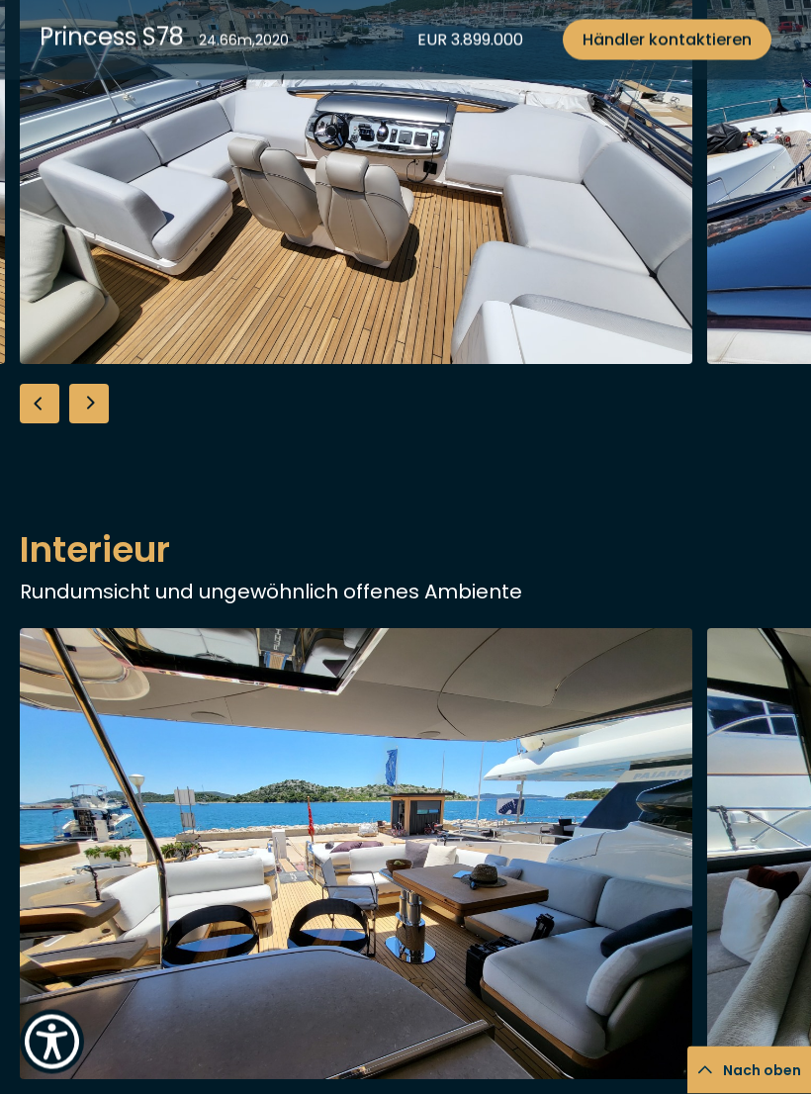
click at [94, 424] on div "Next slide" at bounding box center [89, 405] width 40 height 40
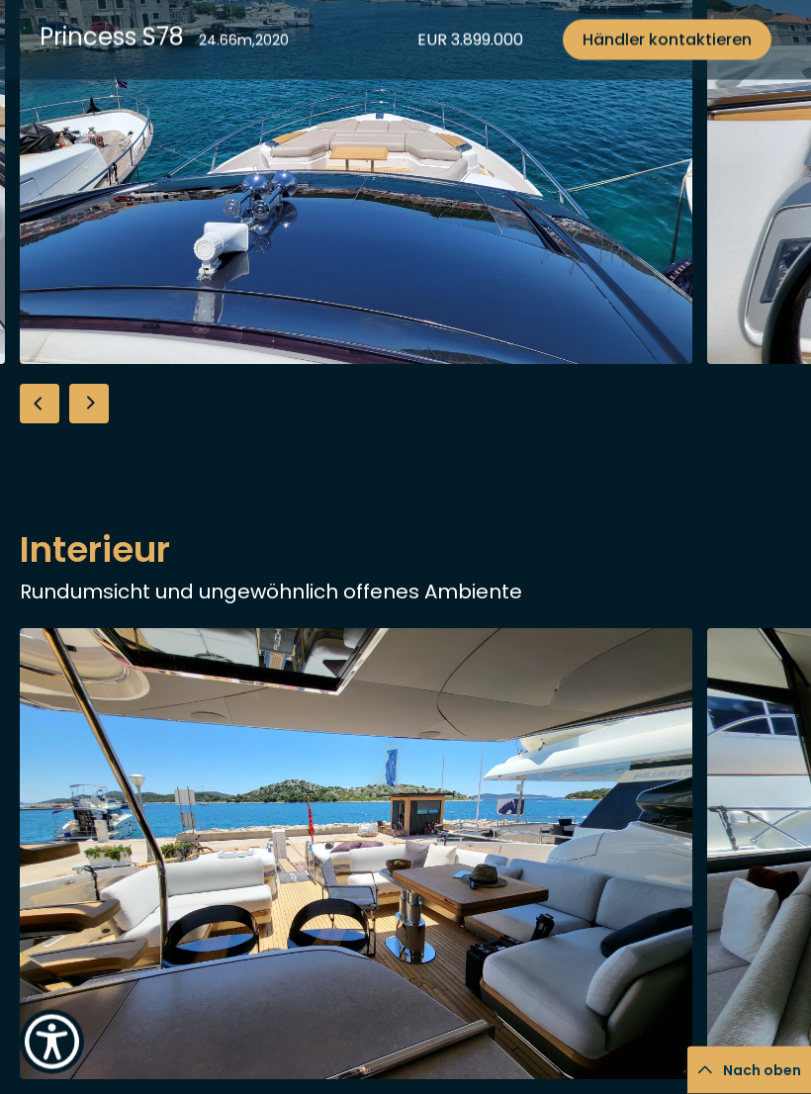
click at [105, 424] on div "Next slide" at bounding box center [89, 405] width 40 height 40
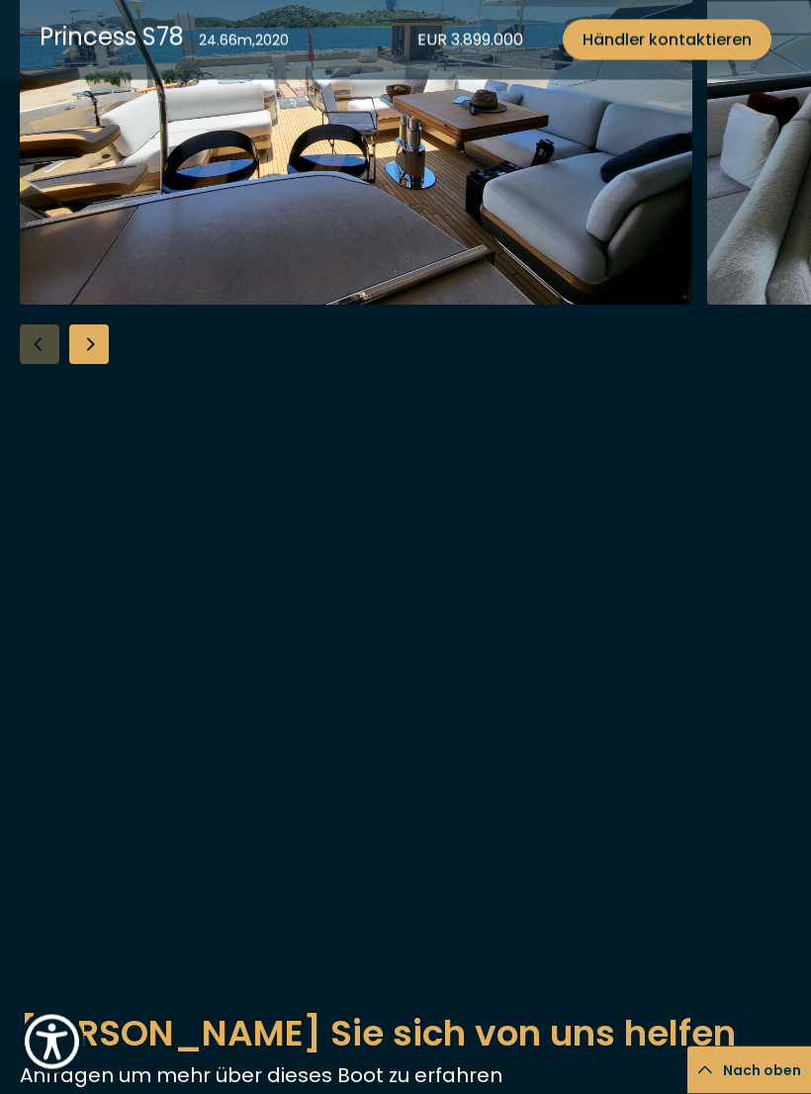
scroll to position [2065, 0]
click at [105, 364] on div "Next slide" at bounding box center [89, 344] width 40 height 40
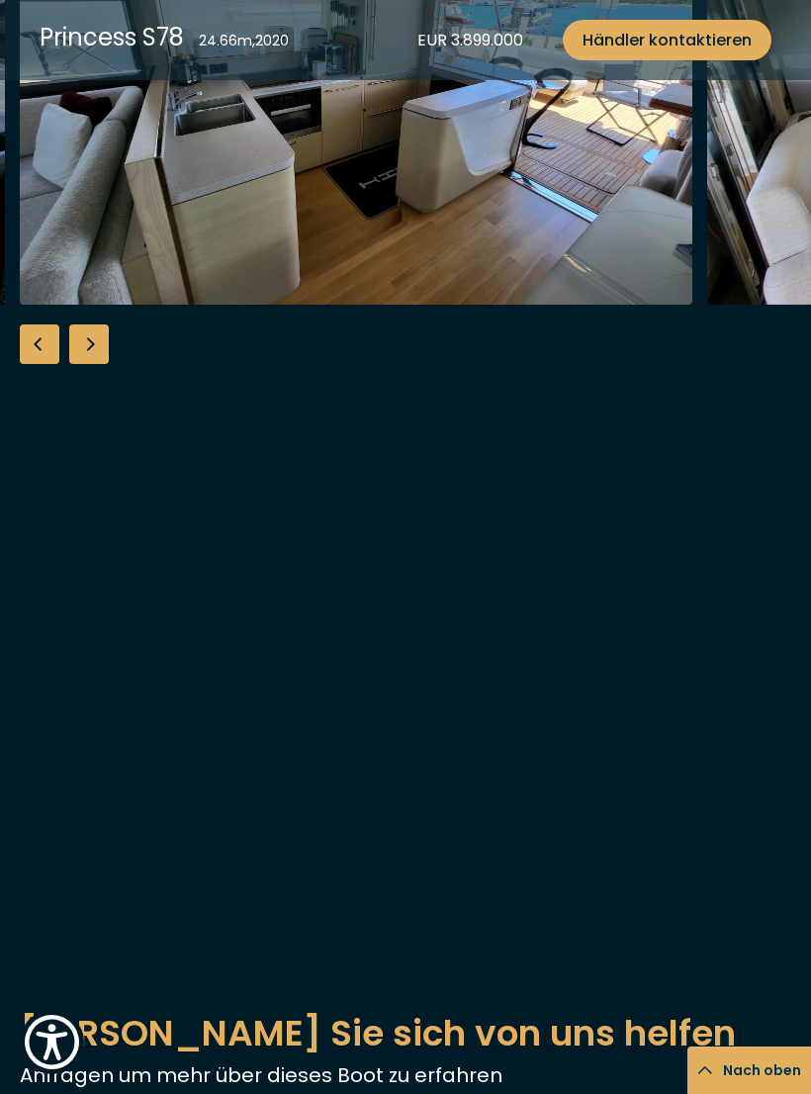
click at [105, 364] on div "Next slide" at bounding box center [89, 344] width 40 height 40
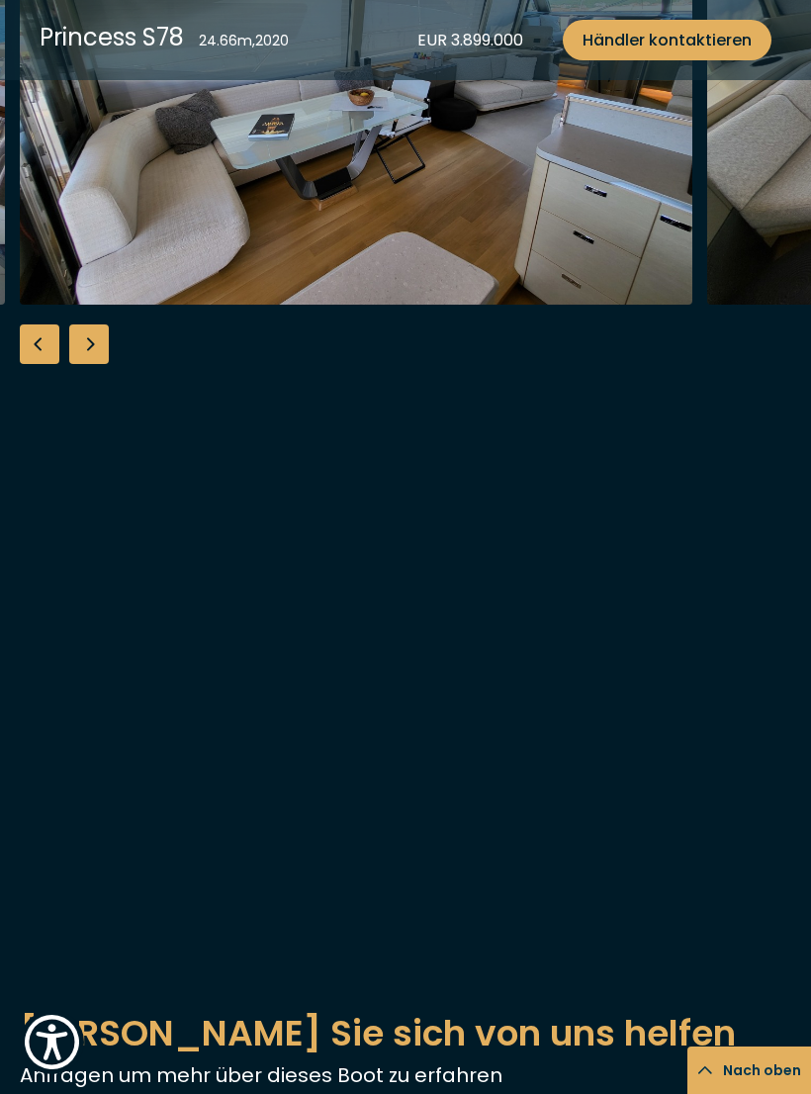
click at [107, 364] on div "Next slide" at bounding box center [89, 344] width 40 height 40
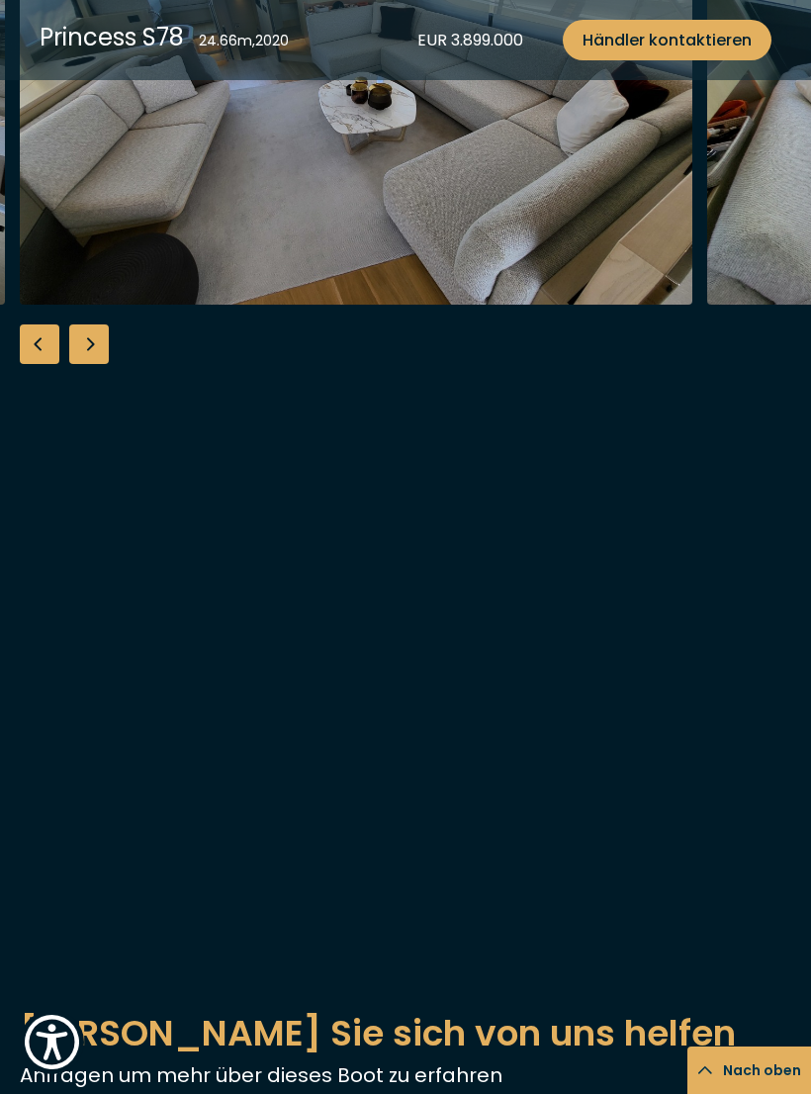
click at [102, 364] on div "Next slide" at bounding box center [89, 344] width 40 height 40
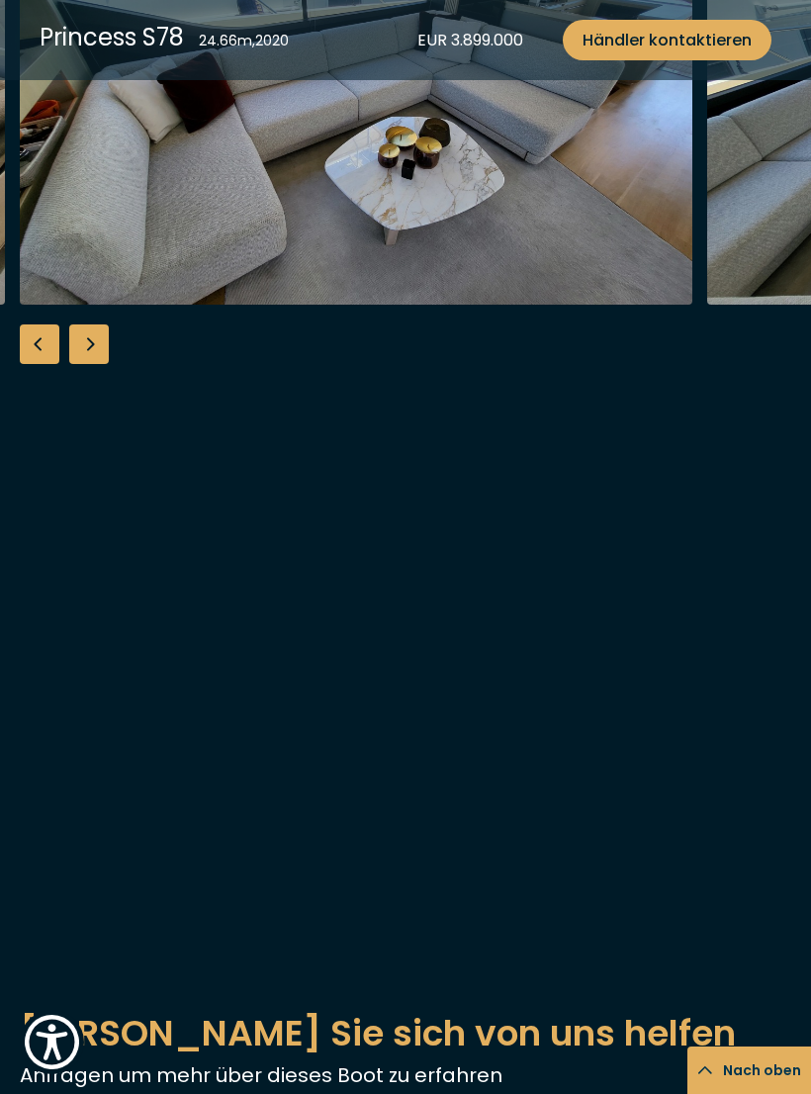
click at [103, 364] on div "Next slide" at bounding box center [89, 344] width 40 height 40
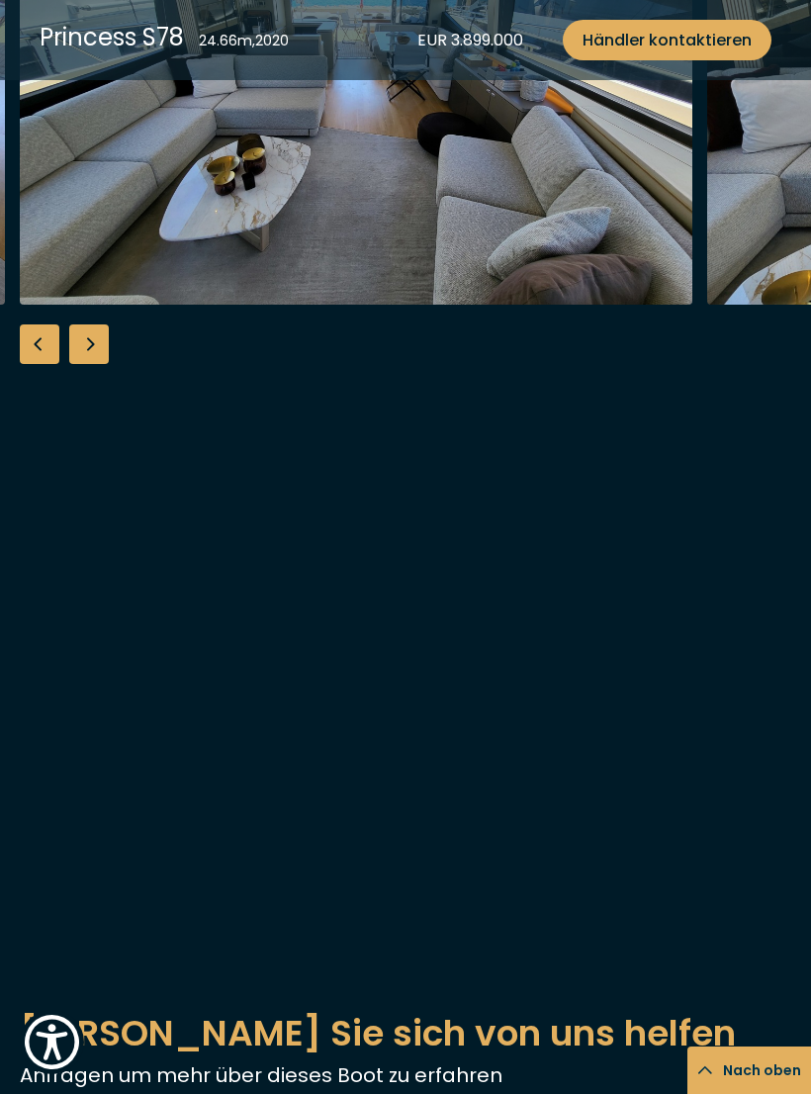
click at [104, 364] on div "Next slide" at bounding box center [89, 344] width 40 height 40
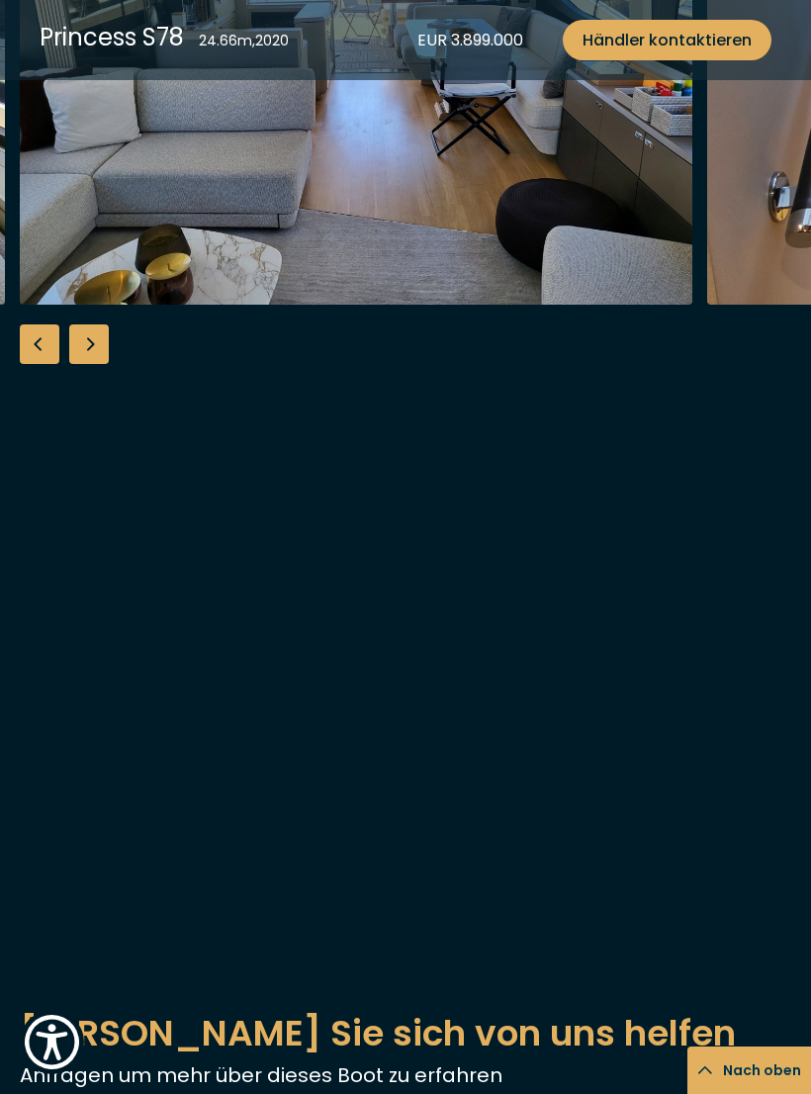
click at [100, 364] on div "Next slide" at bounding box center [89, 344] width 40 height 40
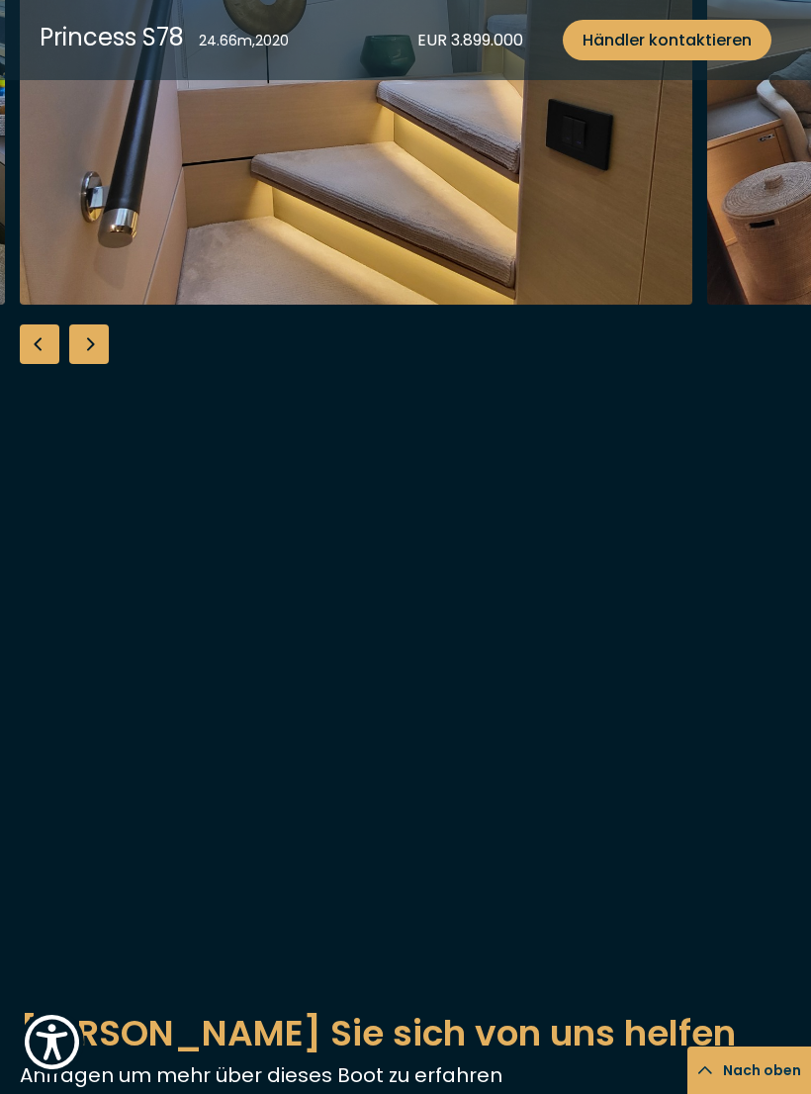
click at [106, 364] on div "Next slide" at bounding box center [89, 344] width 40 height 40
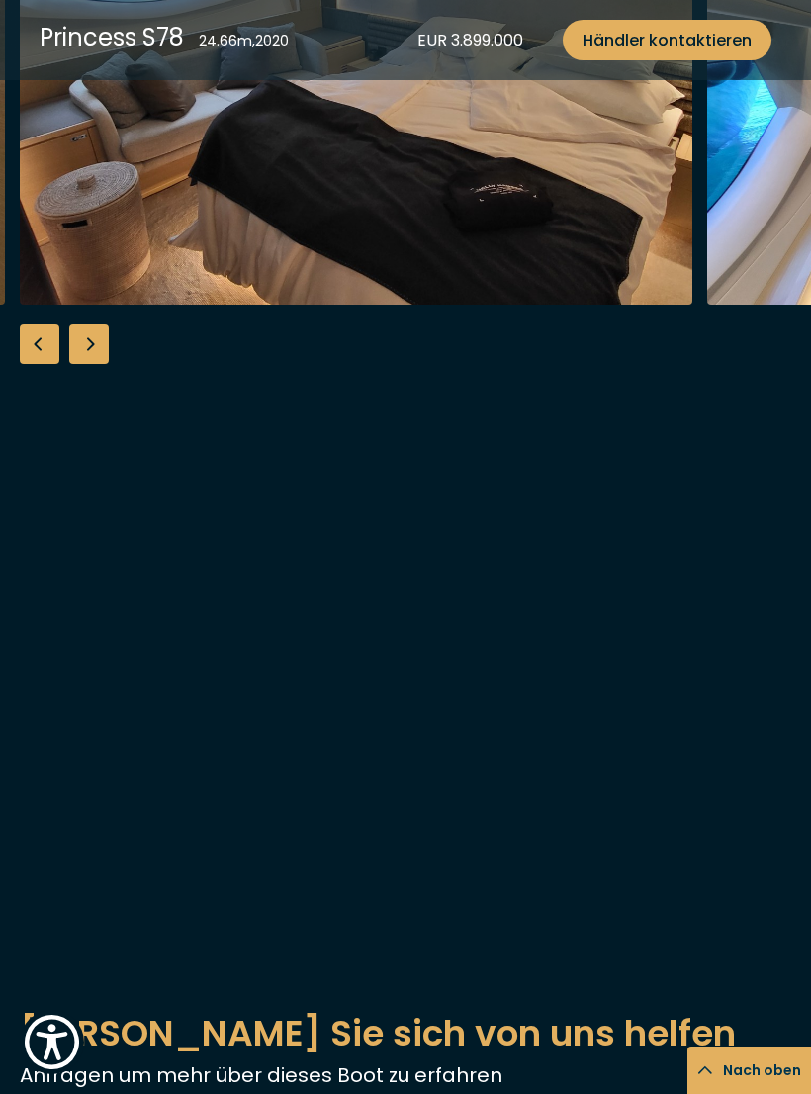
click at [101, 364] on div "Next slide" at bounding box center [89, 344] width 40 height 40
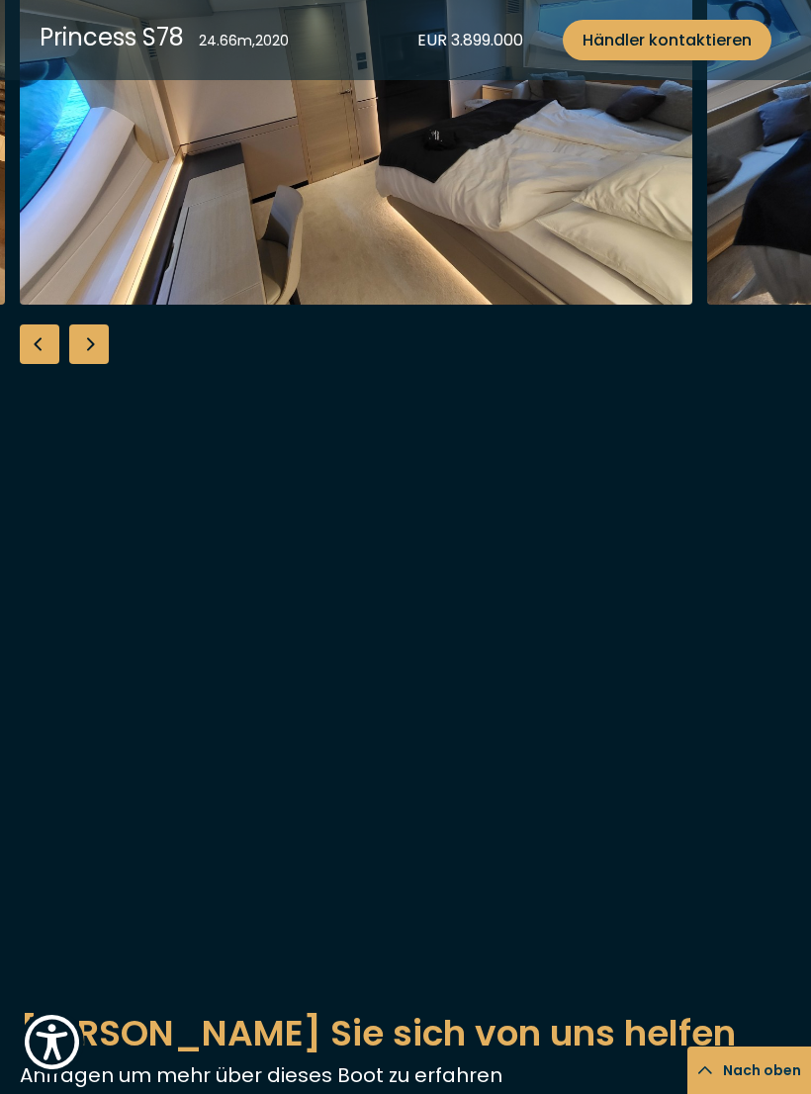
click at [105, 364] on div "Next slide" at bounding box center [89, 344] width 40 height 40
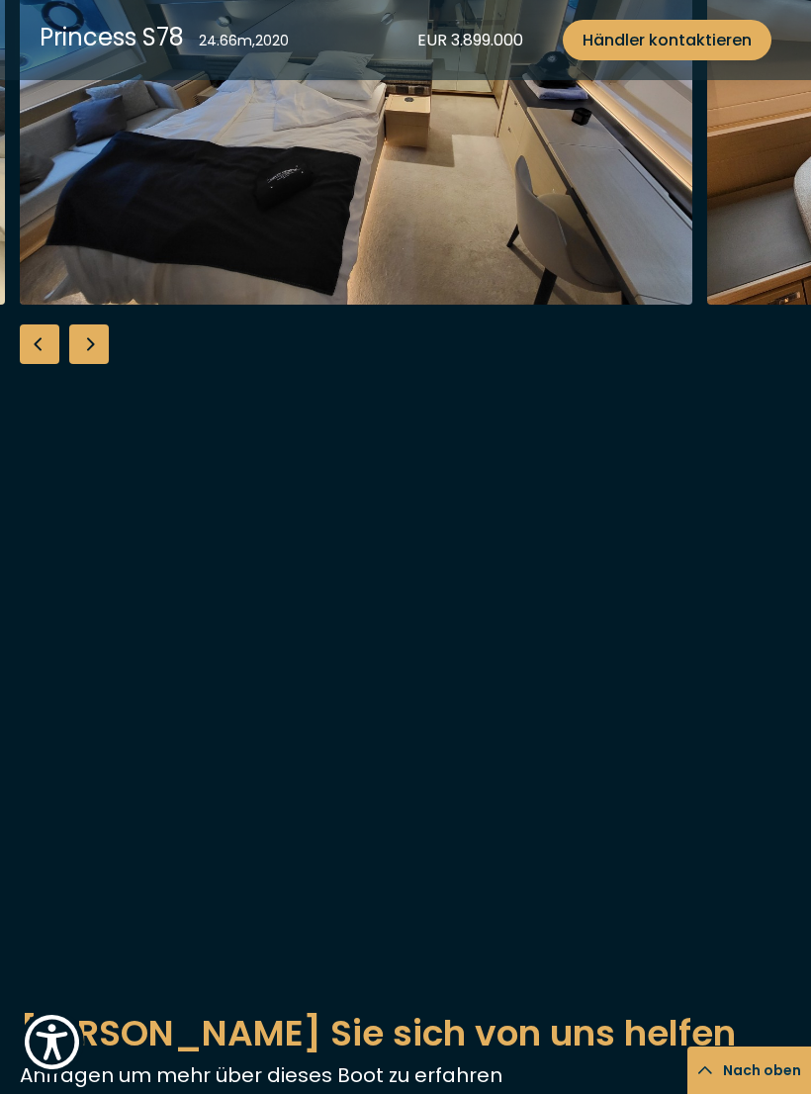
click at [102, 364] on div "Next slide" at bounding box center [89, 344] width 40 height 40
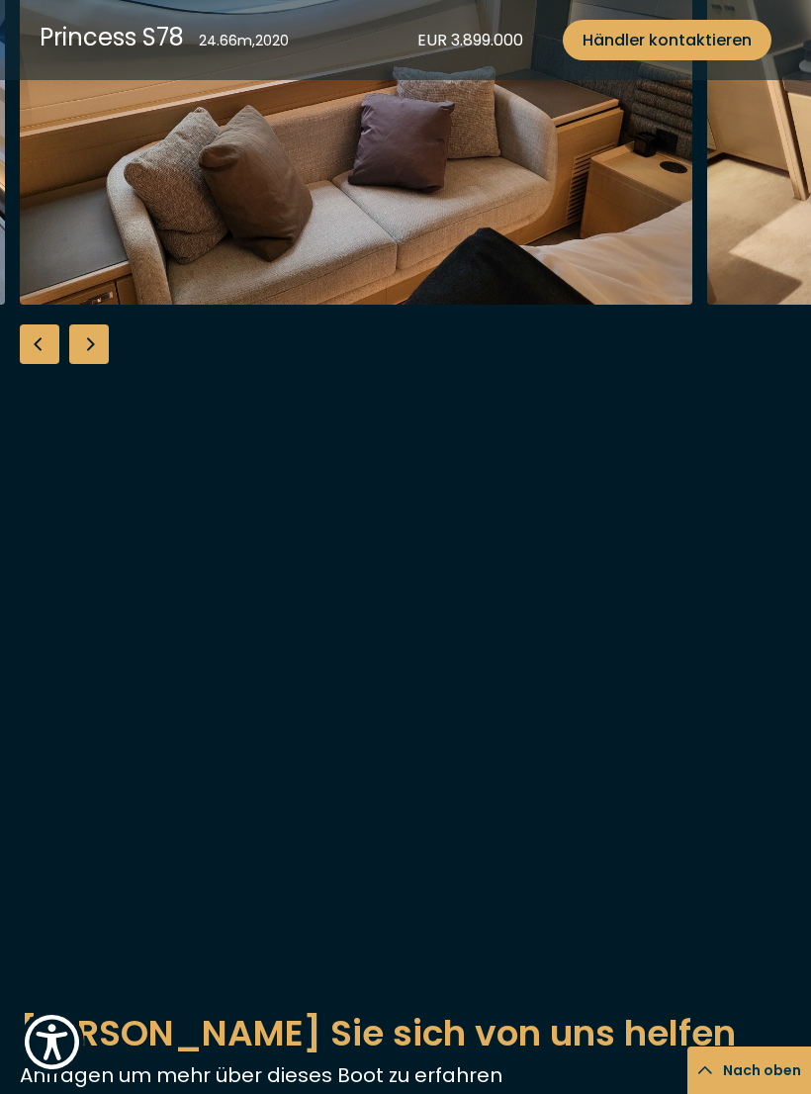
click at [105, 364] on div "Next slide" at bounding box center [89, 344] width 40 height 40
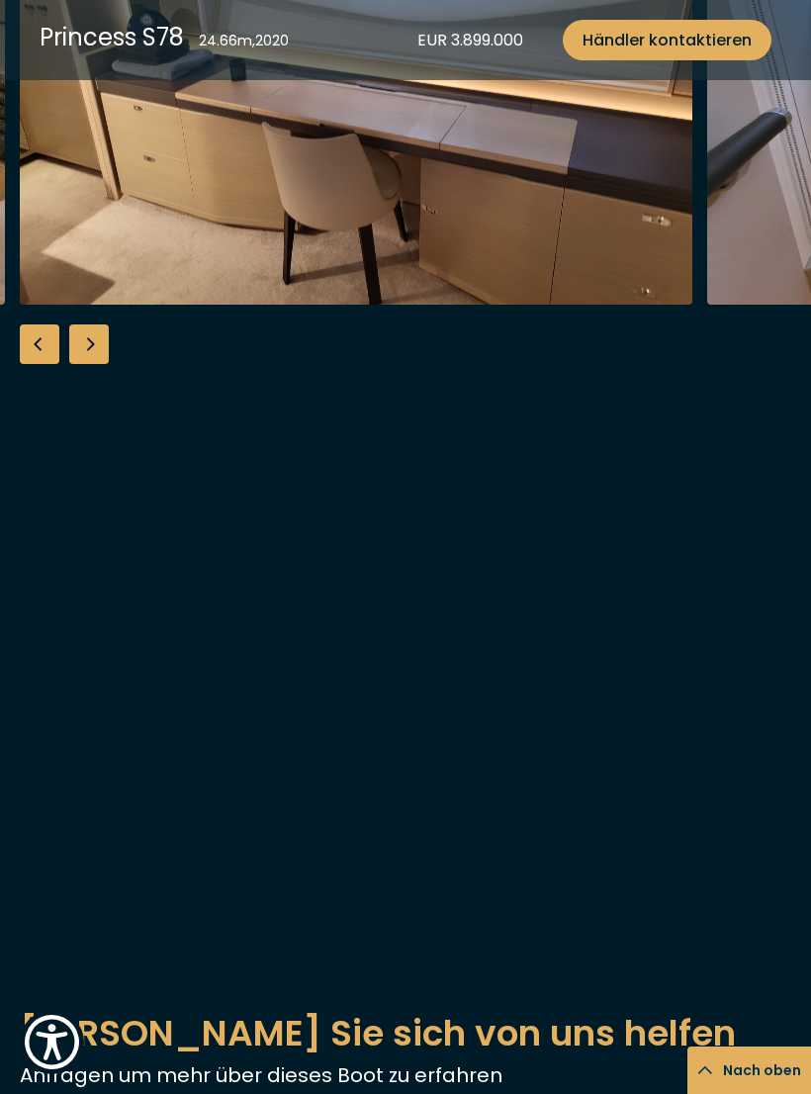
click at [107, 364] on div "Next slide" at bounding box center [89, 344] width 40 height 40
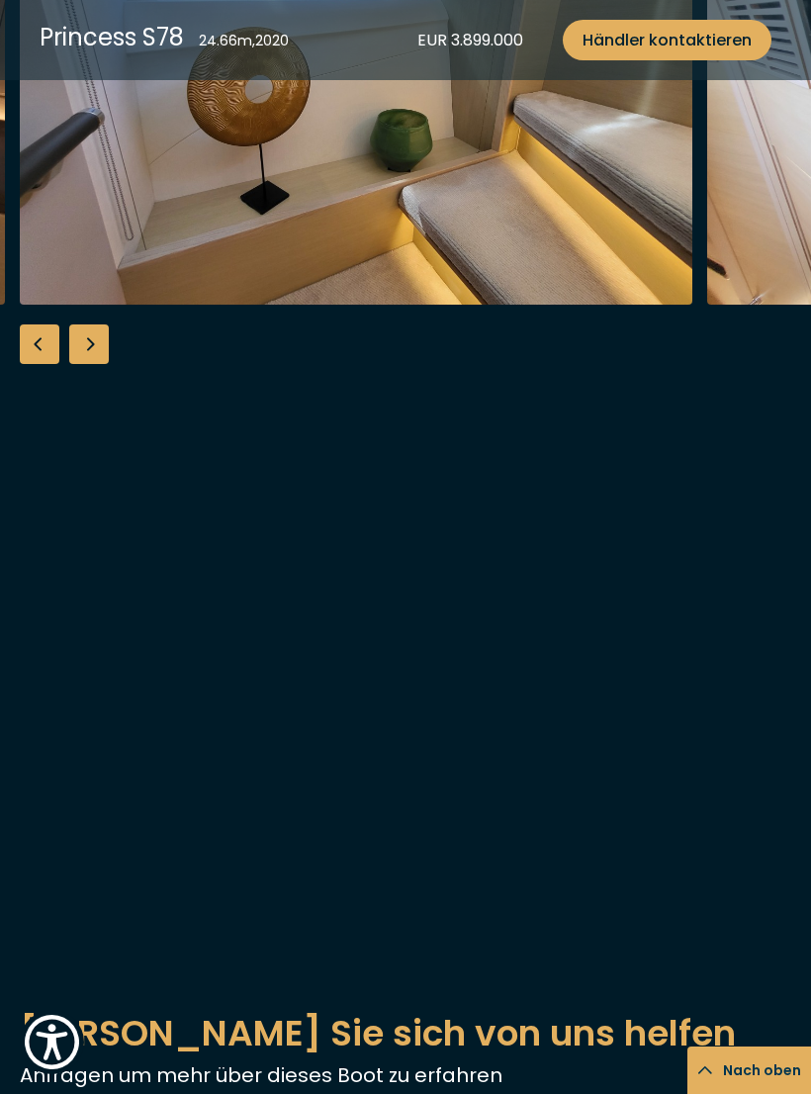
click at [104, 364] on div "Next slide" at bounding box center [89, 344] width 40 height 40
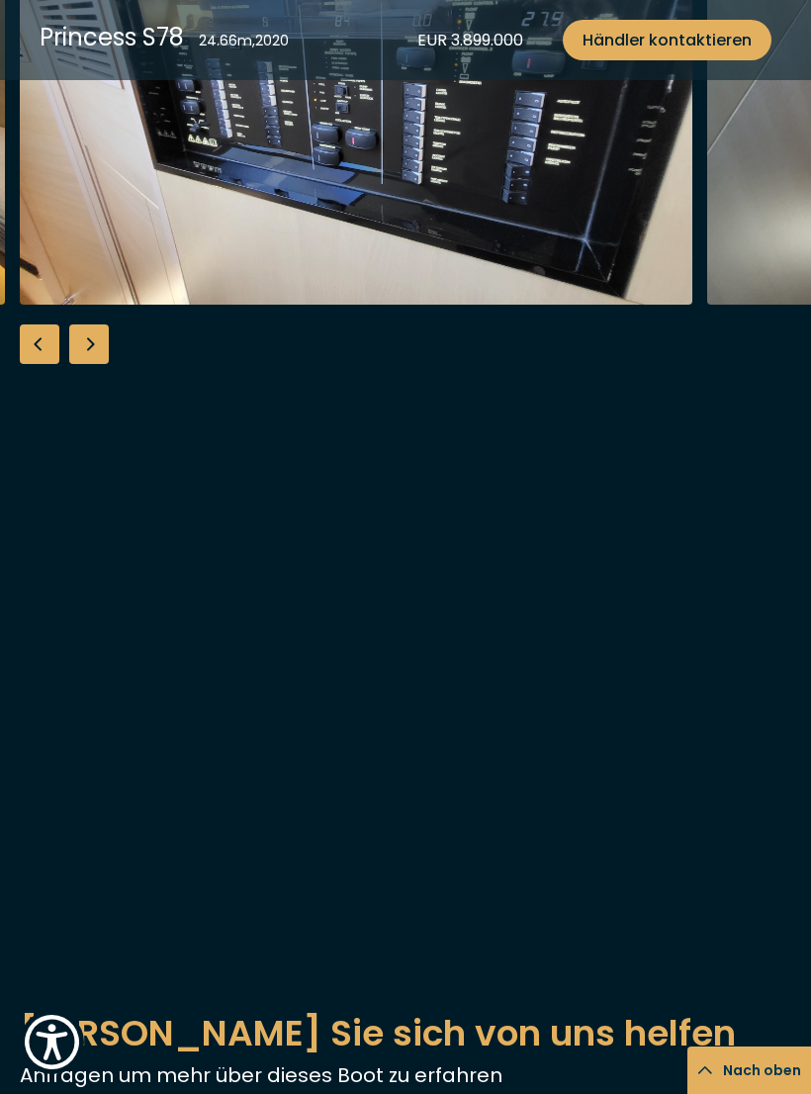
click at [104, 364] on div "Next slide" at bounding box center [89, 344] width 40 height 40
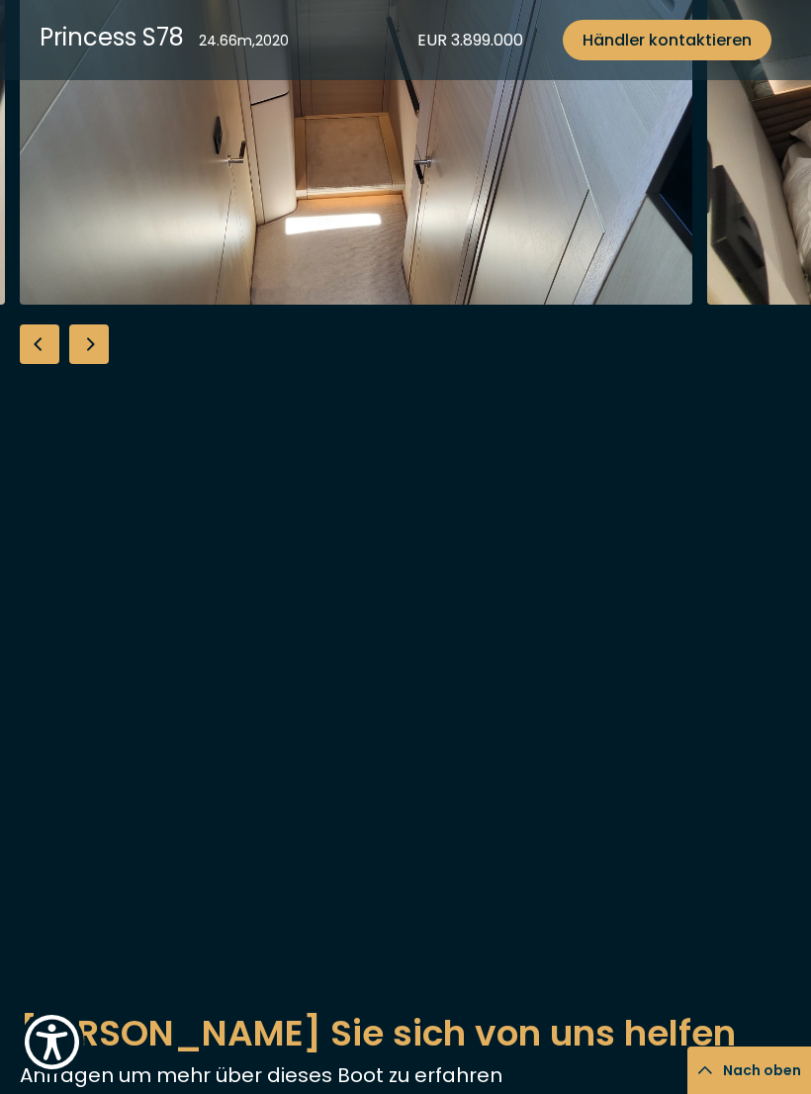
click at [106, 364] on div "Next slide" at bounding box center [89, 344] width 40 height 40
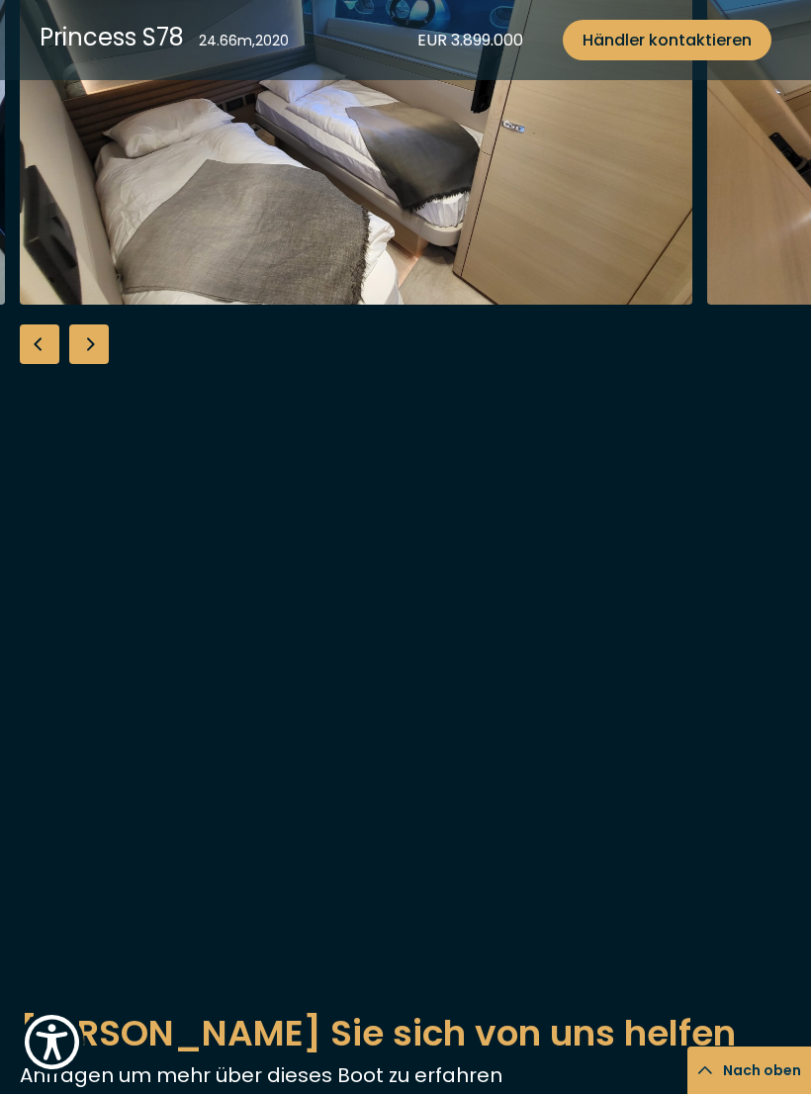
click at [104, 364] on div "Next slide" at bounding box center [89, 344] width 40 height 40
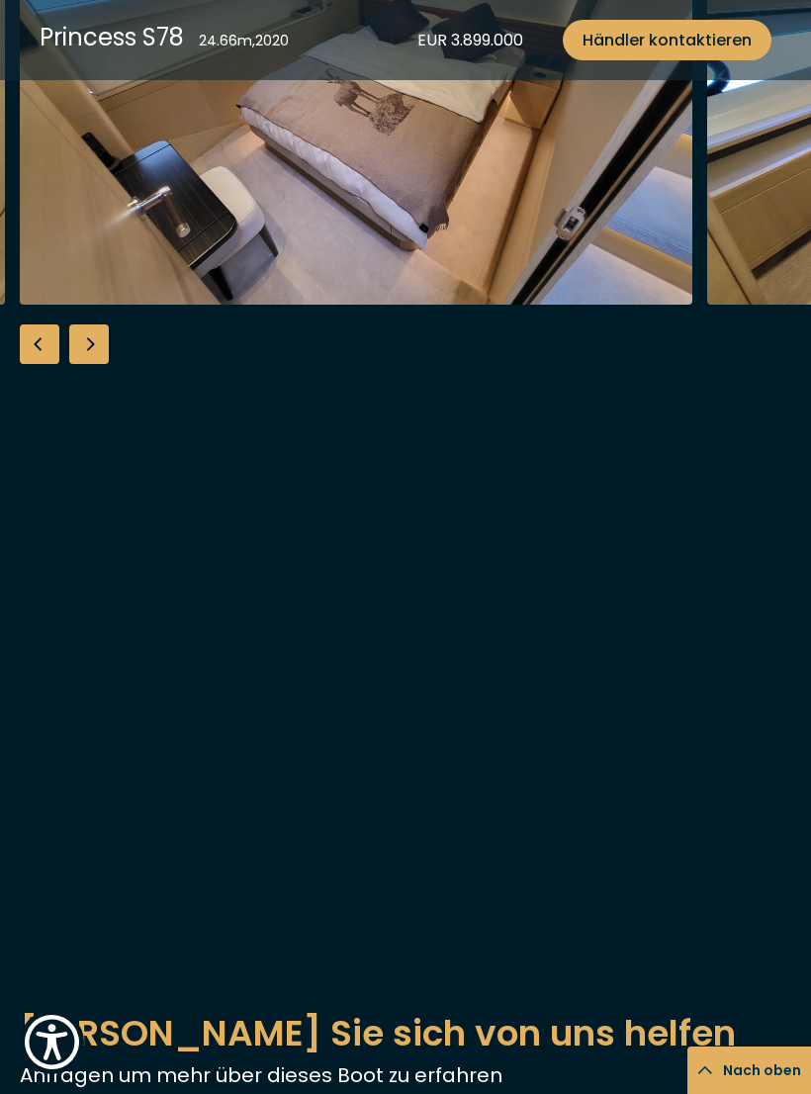
click at [102, 364] on div "Next slide" at bounding box center [89, 344] width 40 height 40
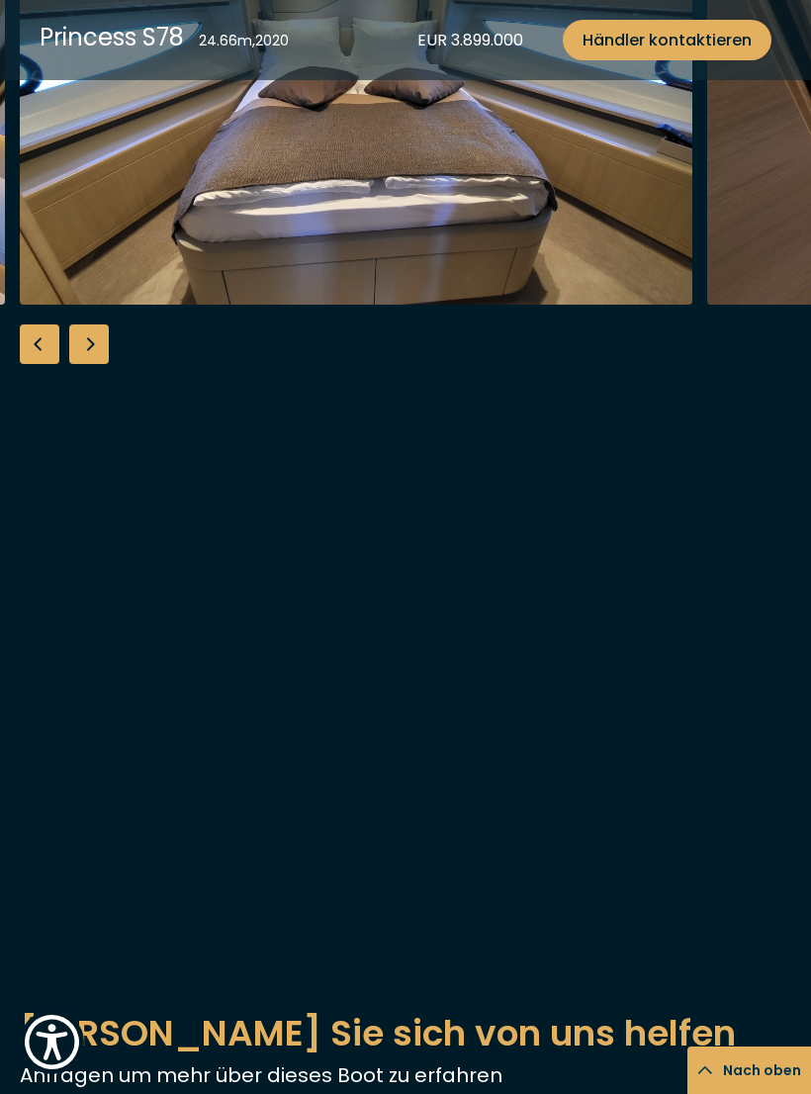
click at [103, 364] on div "Next slide" at bounding box center [89, 344] width 40 height 40
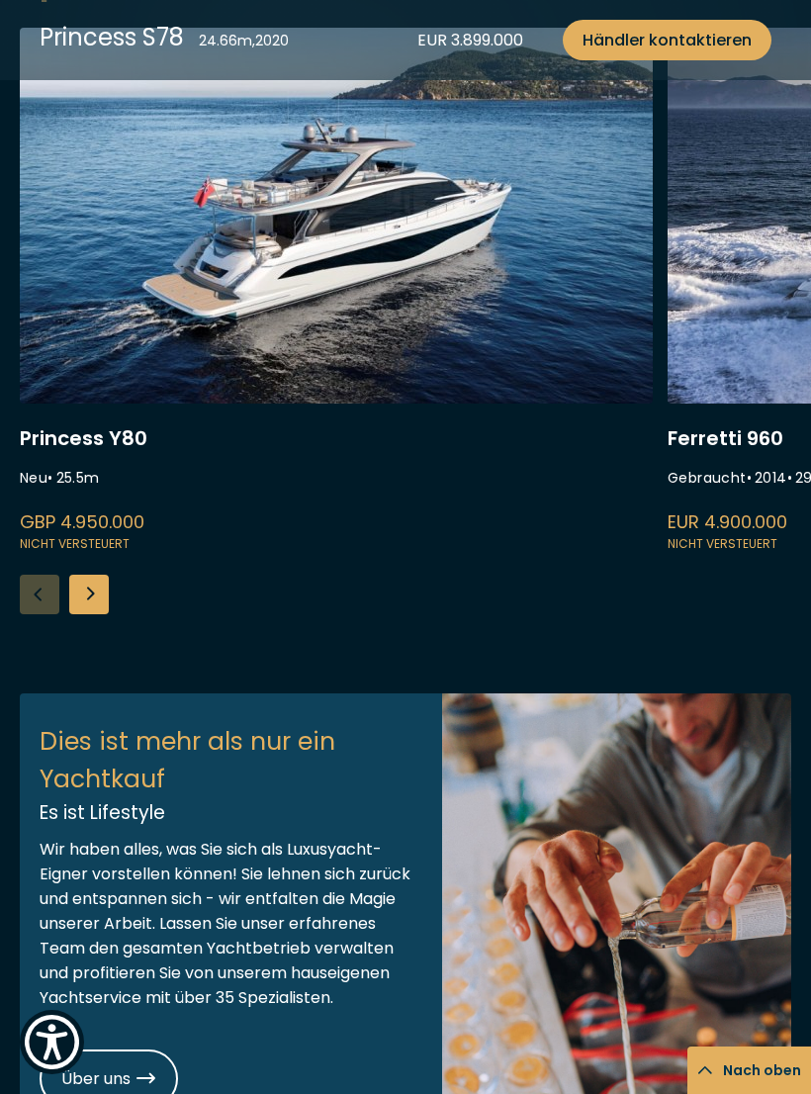
scroll to position [3516, 0]
